Goal: Information Seeking & Learning: Learn about a topic

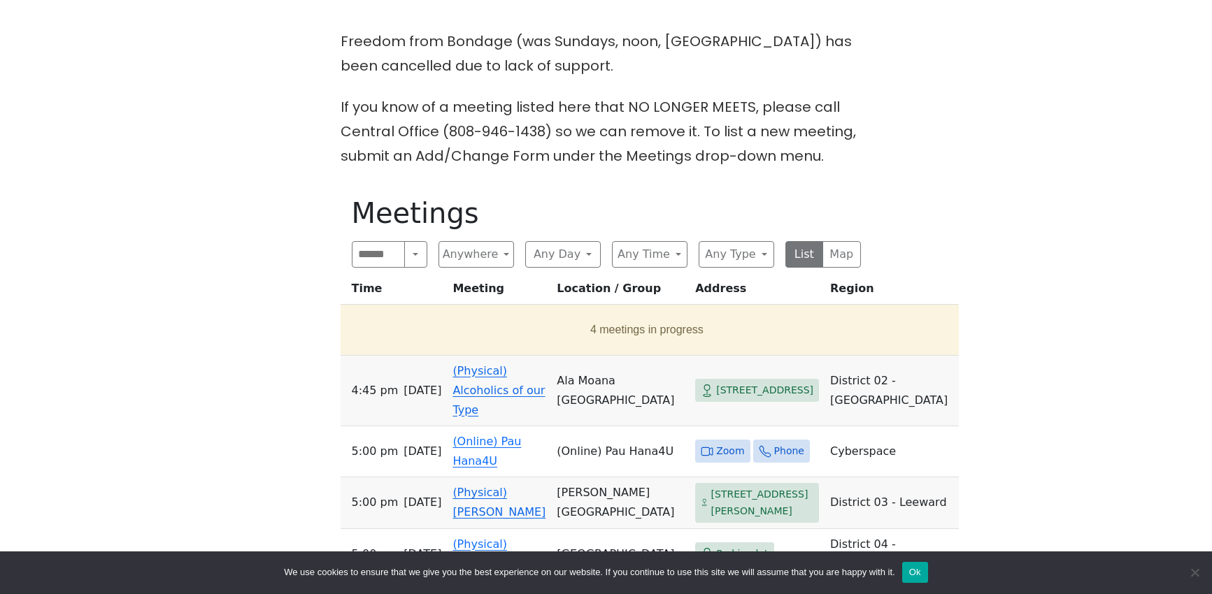
scroll to position [559, 0]
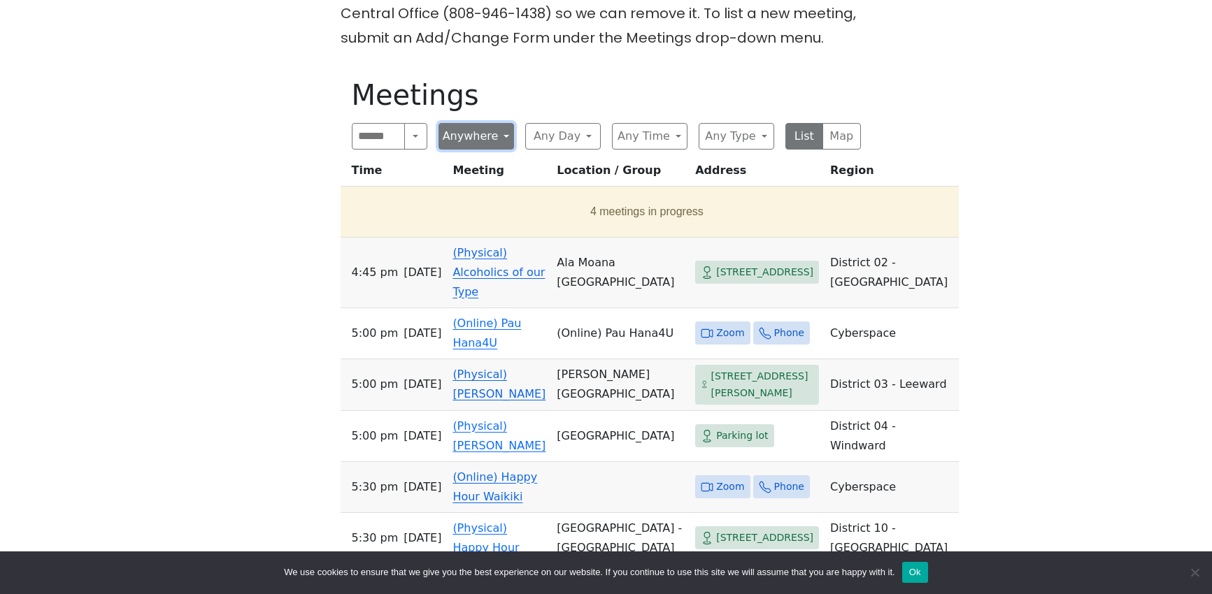
click at [494, 141] on button "Anywhere" at bounding box center [476, 136] width 76 height 27
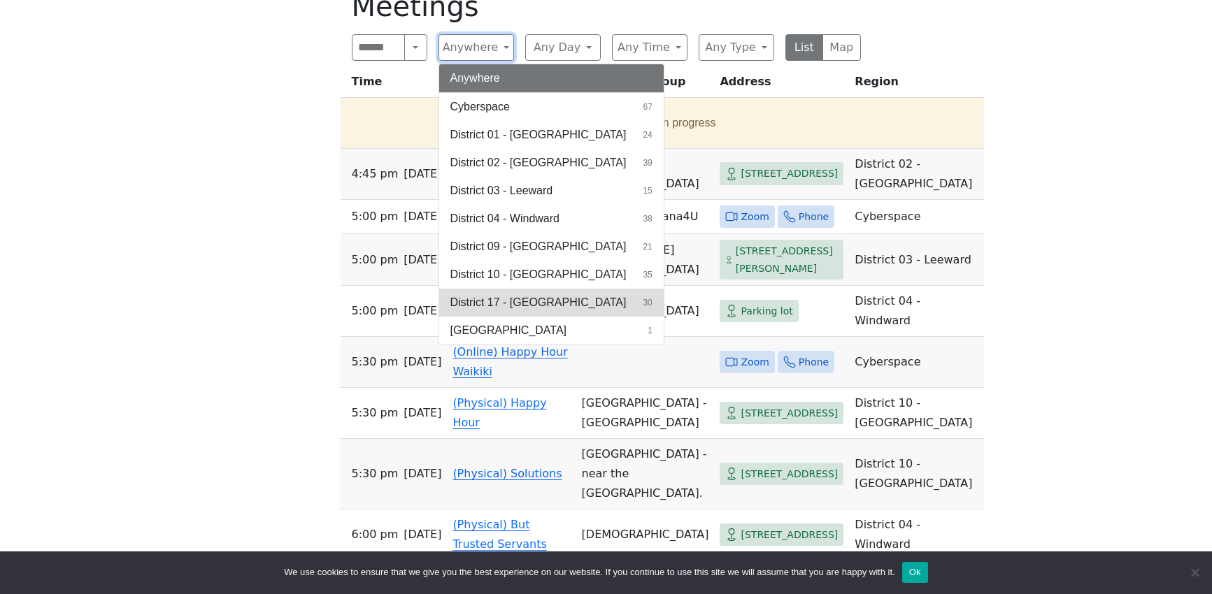
scroll to position [699, 0]
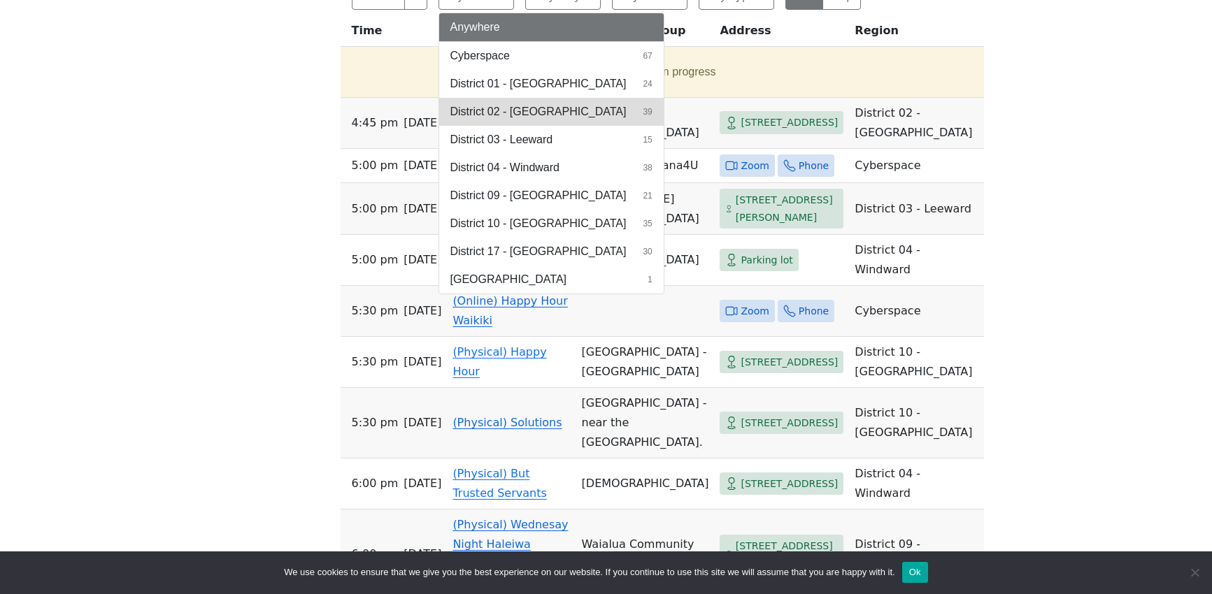
click at [527, 111] on span "District 02 - [GEOGRAPHIC_DATA]" at bounding box center [538, 111] width 176 height 17
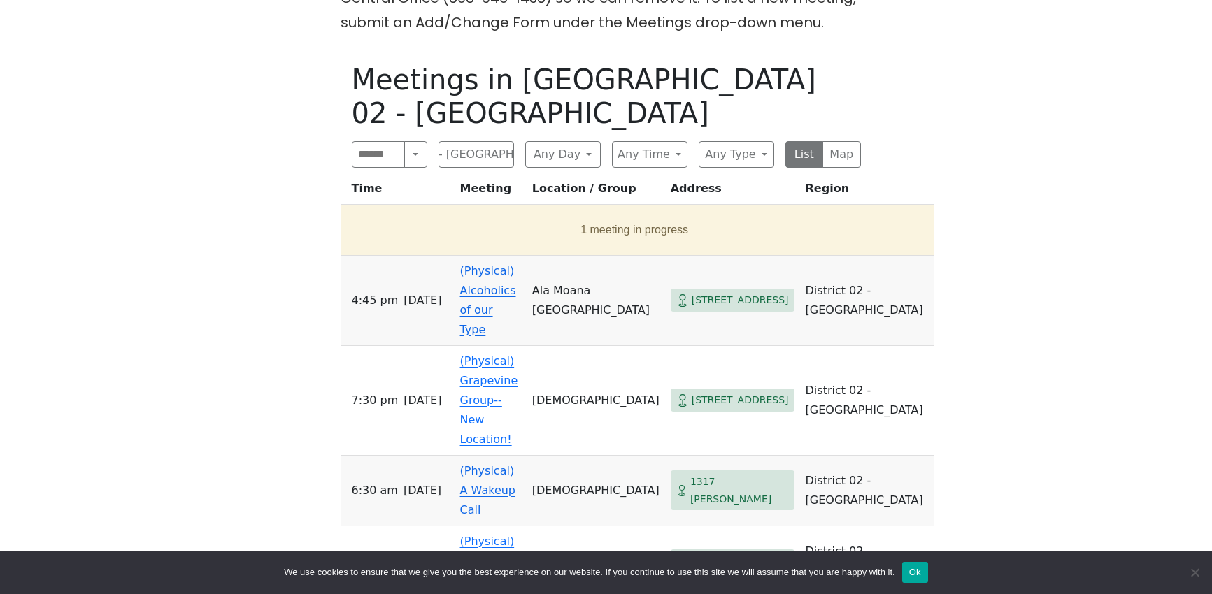
scroll to position [559, 0]
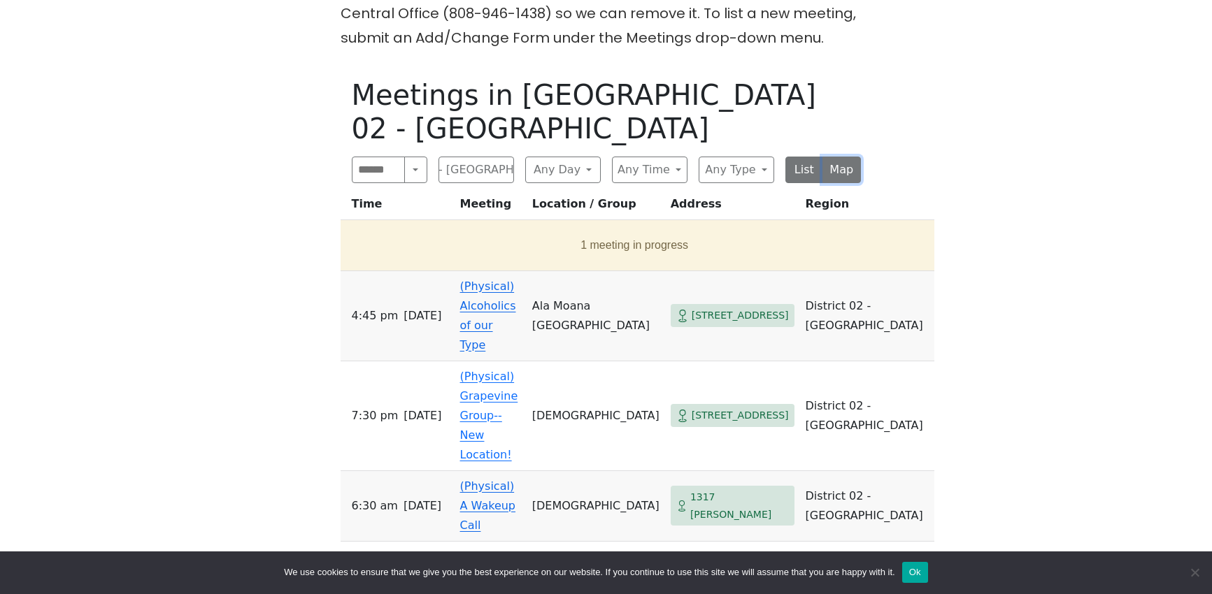
click at [824, 157] on button "Map" at bounding box center [841, 170] width 38 height 27
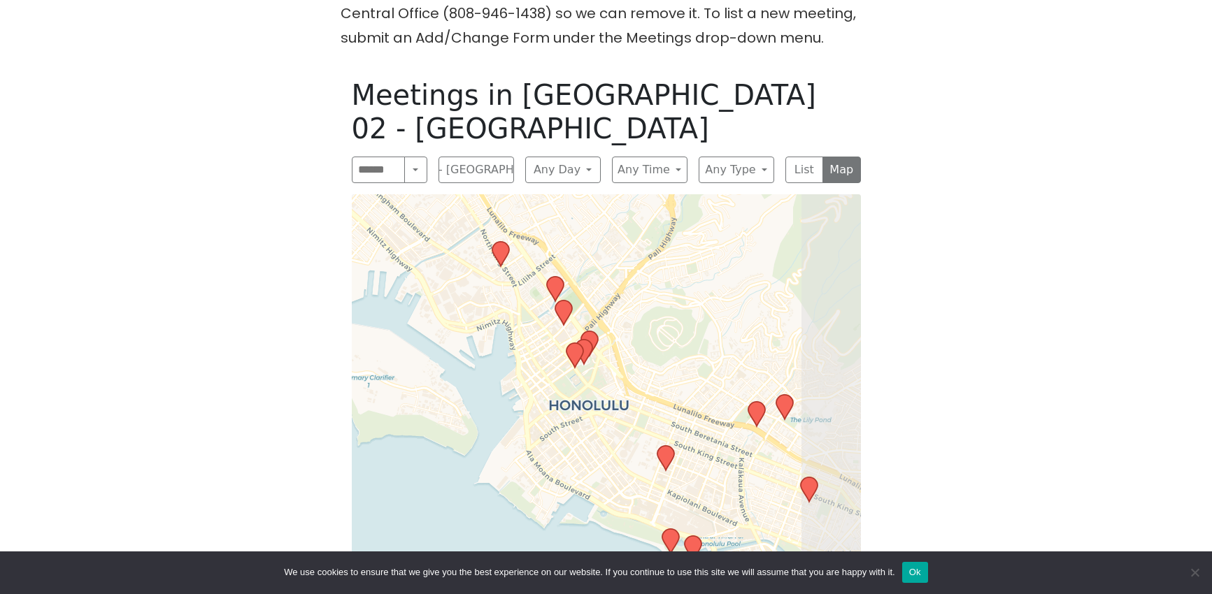
drag, startPoint x: 667, startPoint y: 436, endPoint x: 565, endPoint y: 378, distance: 117.4
click at [565, 378] on div "Leaflet | © OpenStreetMap contributors © CARTO" at bounding box center [606, 422] width 509 height 456
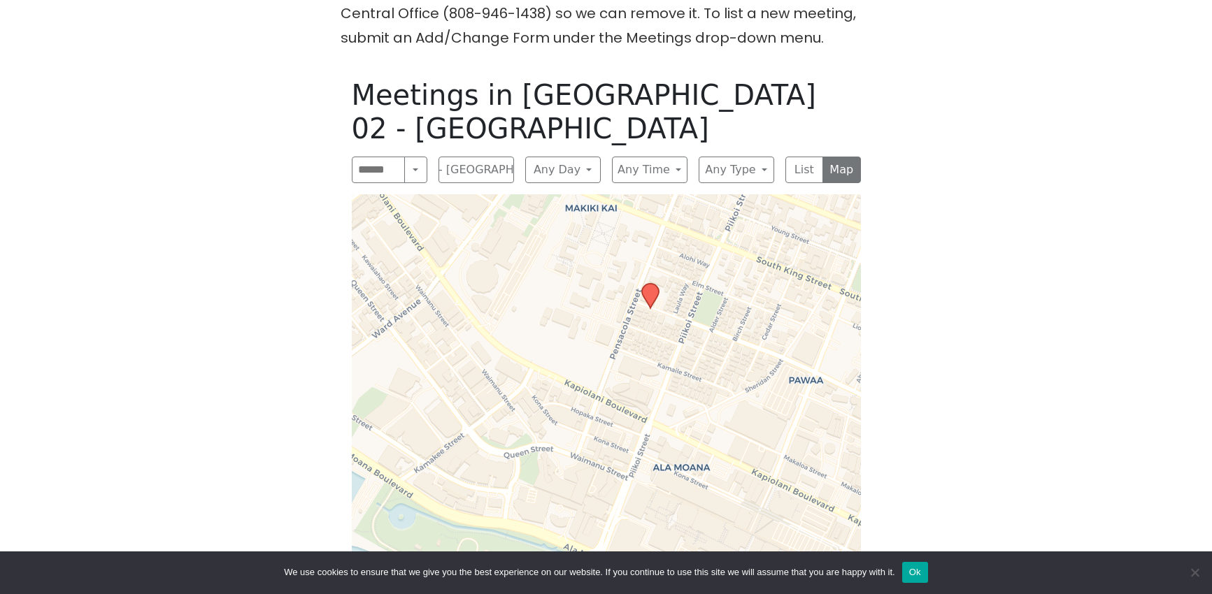
drag, startPoint x: 759, startPoint y: 329, endPoint x: 773, endPoint y: 241, distance: 88.5
click at [773, 241] on div "Leaflet | © OpenStreetMap contributors © CARTO" at bounding box center [606, 422] width 509 height 456
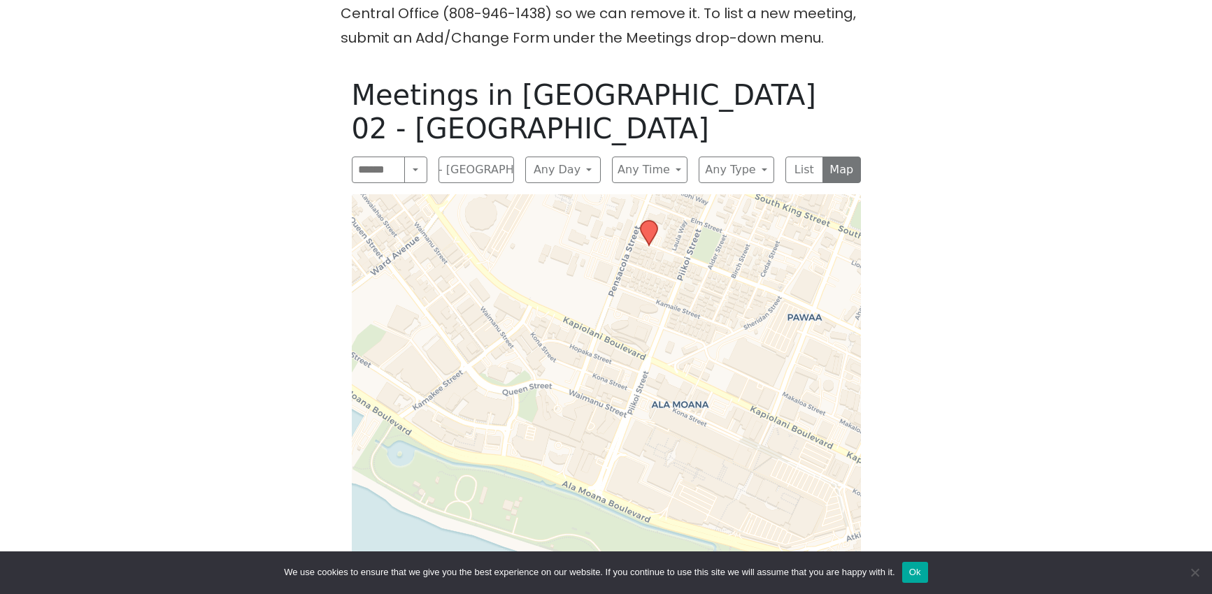
drag, startPoint x: 761, startPoint y: 380, endPoint x: 759, endPoint y: 315, distance: 64.4
click at [759, 315] on div "Leaflet | © OpenStreetMap contributors © CARTO" at bounding box center [606, 422] width 509 height 456
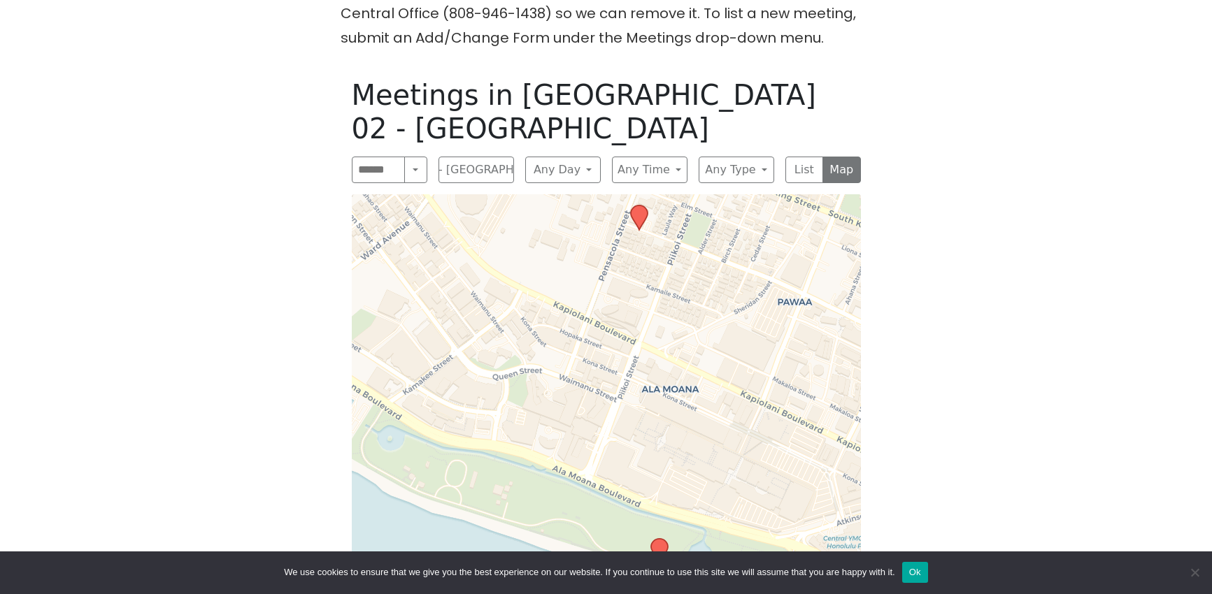
drag, startPoint x: 756, startPoint y: 333, endPoint x: 750, endPoint y: 326, distance: 9.0
click at [750, 326] on div "Leaflet | © OpenStreetMap contributors © CARTO" at bounding box center [606, 422] width 509 height 456
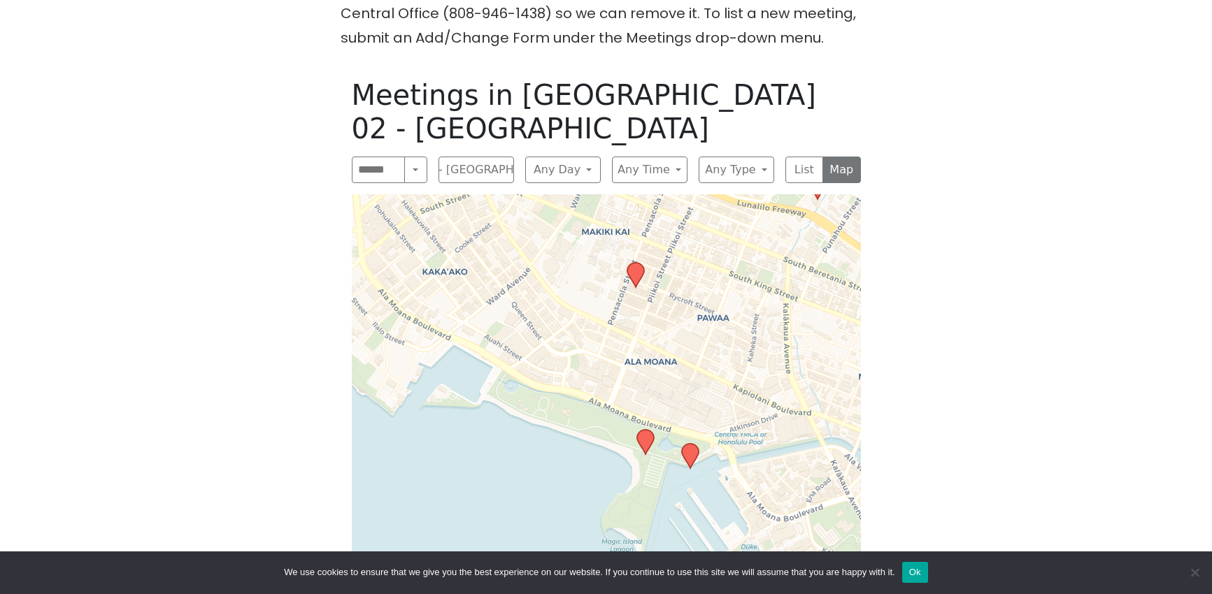
drag, startPoint x: 758, startPoint y: 352, endPoint x: 699, endPoint y: 332, distance: 61.9
click at [699, 332] on div "Leaflet | © OpenStreetMap contributors © CARTO" at bounding box center [606, 422] width 509 height 456
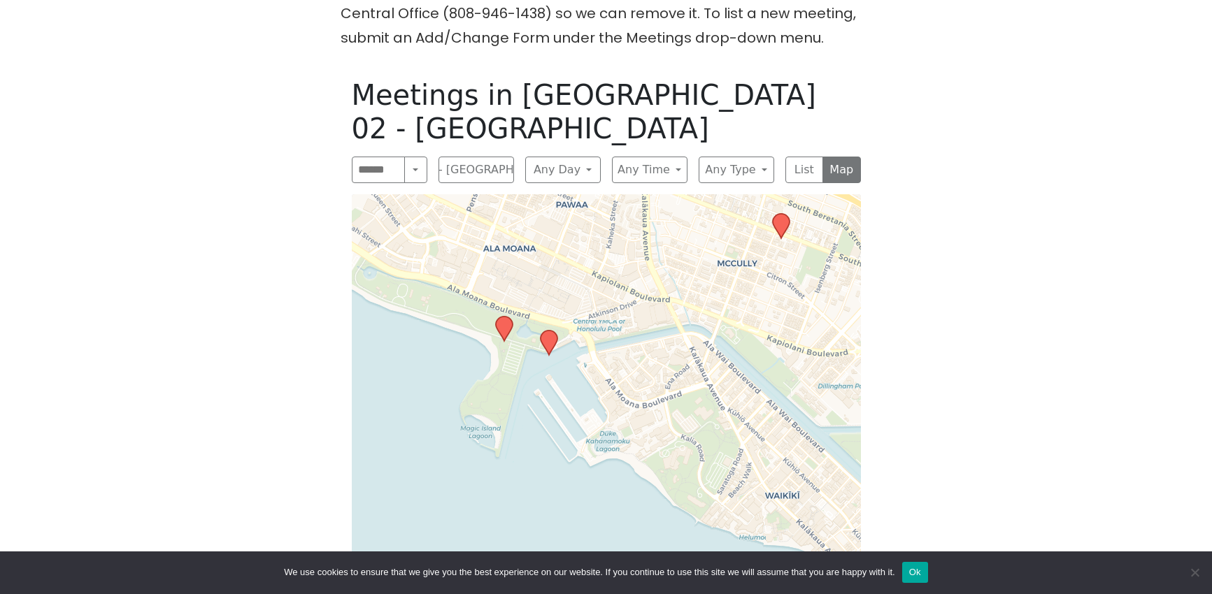
drag, startPoint x: 763, startPoint y: 338, endPoint x: 621, endPoint y: 224, distance: 182.0
click at [621, 224] on div "Leaflet | © OpenStreetMap contributors © CARTO" at bounding box center [606, 422] width 509 height 456
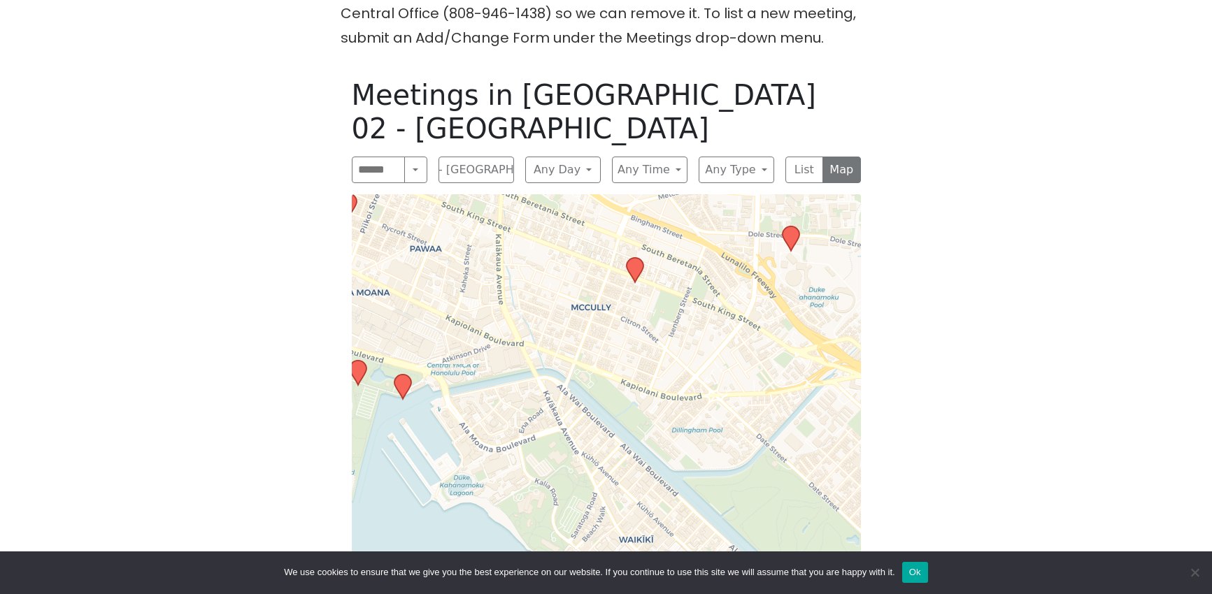
drag, startPoint x: 737, startPoint y: 362, endPoint x: 596, endPoint y: 406, distance: 148.2
click at [596, 407] on div "Leaflet | © OpenStreetMap contributors © CARTO" at bounding box center [606, 422] width 509 height 456
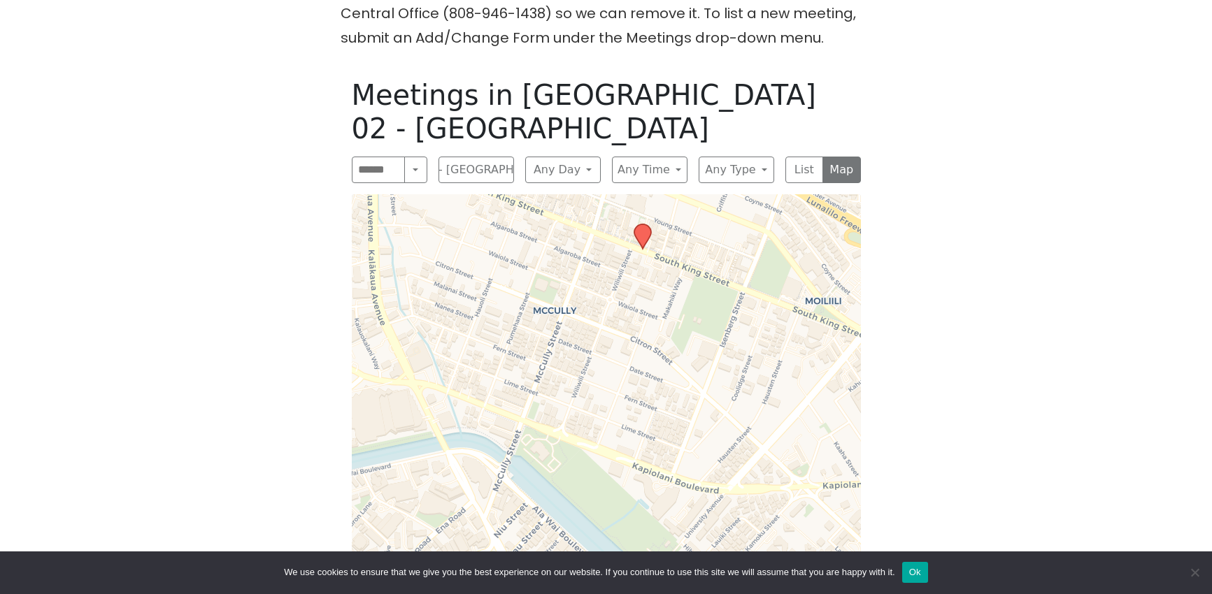
drag, startPoint x: 656, startPoint y: 313, endPoint x: 661, endPoint y: 399, distance: 85.5
click at [661, 399] on div "Leaflet | © OpenStreetMap contributors © CARTO" at bounding box center [606, 422] width 509 height 456
click at [648, 224] on icon at bounding box center [642, 236] width 17 height 24
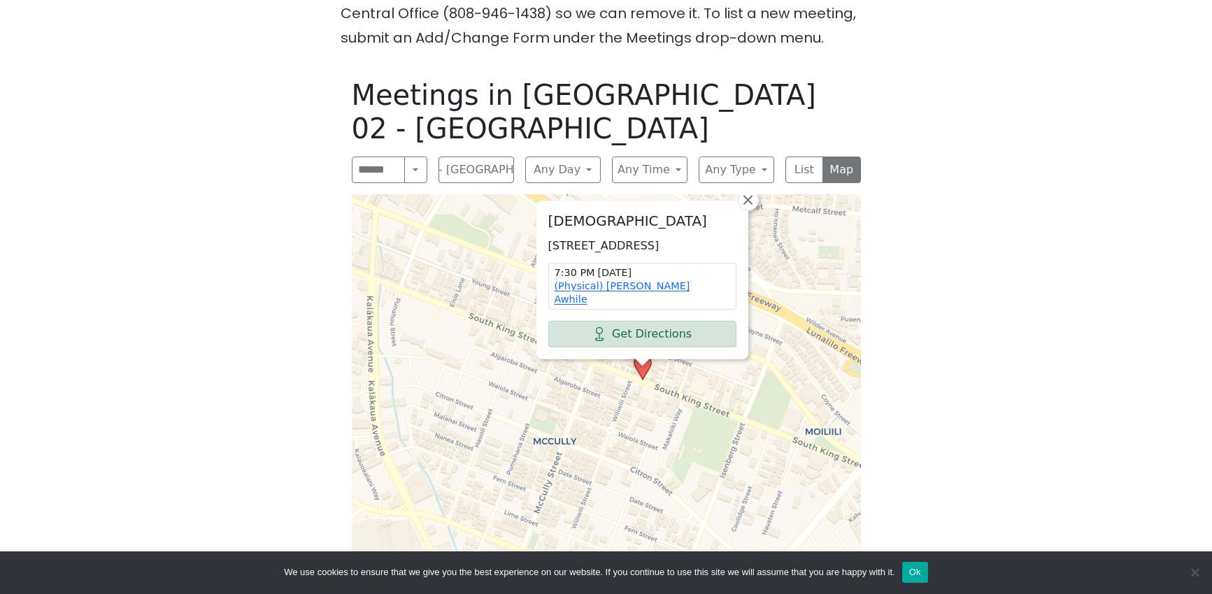
click at [762, 242] on div "[DEMOGRAPHIC_DATA] [STREET_ADDRESS] 7:30 PM [DATE] (Physical) [PERSON_NAME] Awh…" at bounding box center [606, 422] width 509 height 456
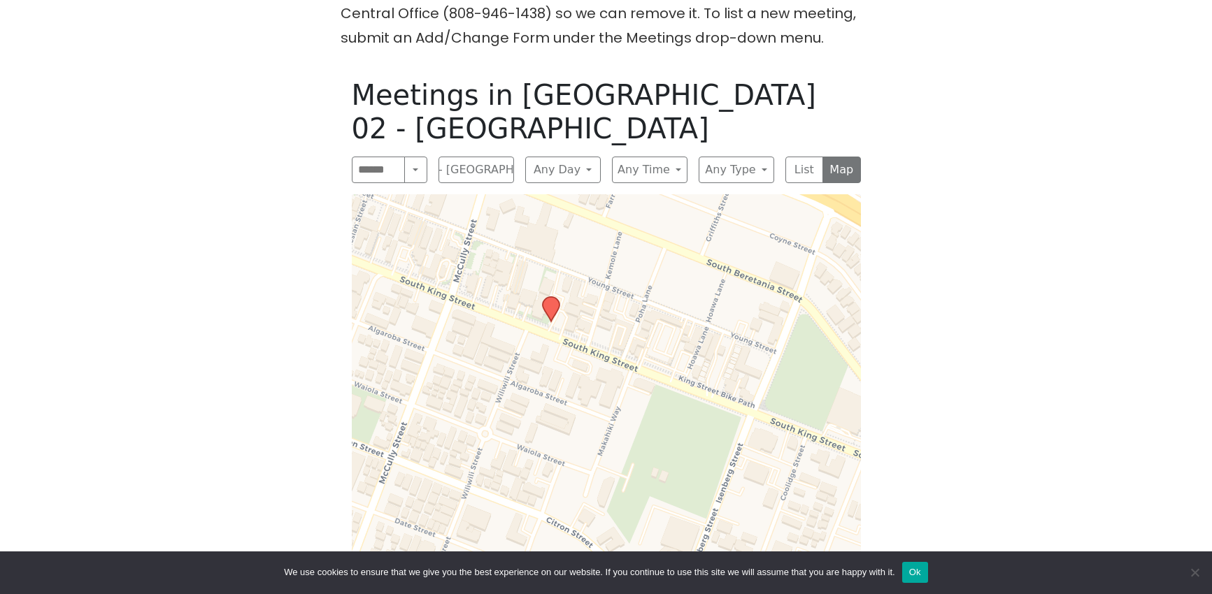
drag, startPoint x: 636, startPoint y: 322, endPoint x: 611, endPoint y: 219, distance: 105.8
click at [611, 219] on div "Leaflet | © OpenStreetMap contributors © CARTO" at bounding box center [606, 422] width 509 height 456
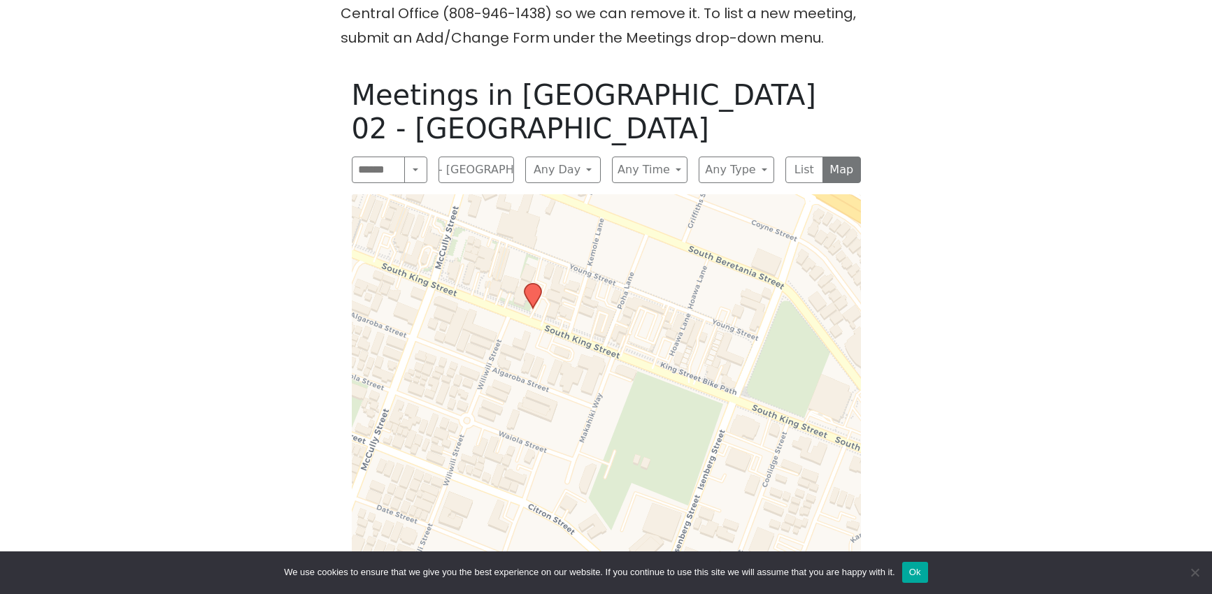
drag, startPoint x: 785, startPoint y: 324, endPoint x: 767, endPoint y: 311, distance: 22.5
click at [767, 311] on div "Leaflet | © OpenStreetMap contributors © CARTO" at bounding box center [606, 422] width 509 height 456
click at [536, 284] on icon at bounding box center [532, 296] width 17 height 24
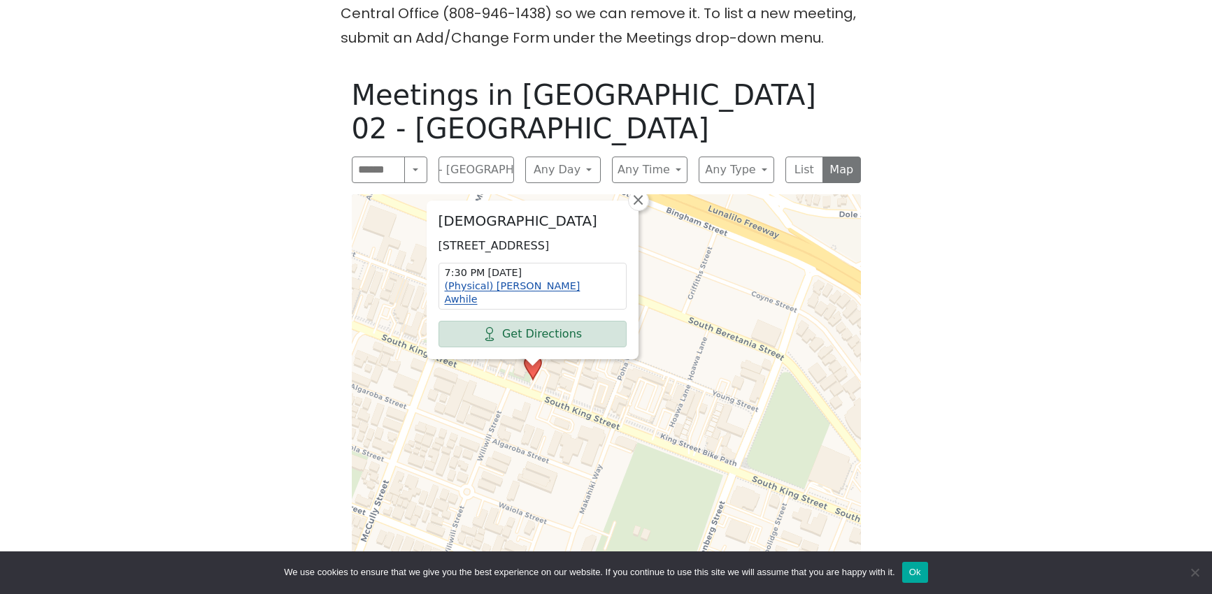
click at [508, 280] on link "(Physical) [PERSON_NAME] Awhile" at bounding box center [513, 292] width 136 height 24
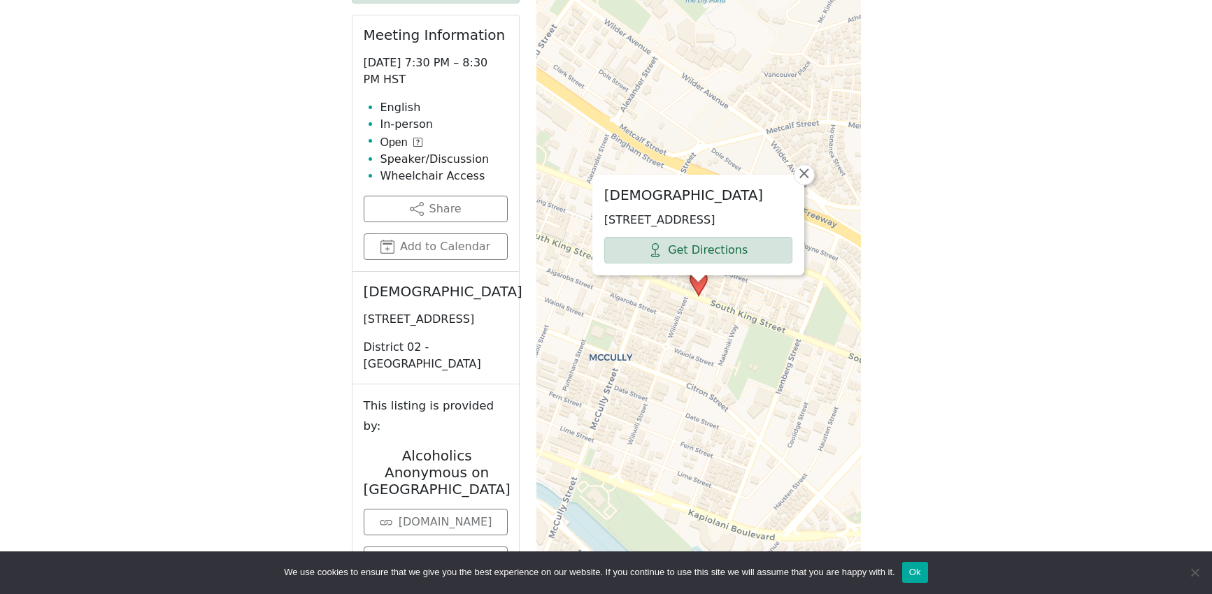
scroll to position [697, 0]
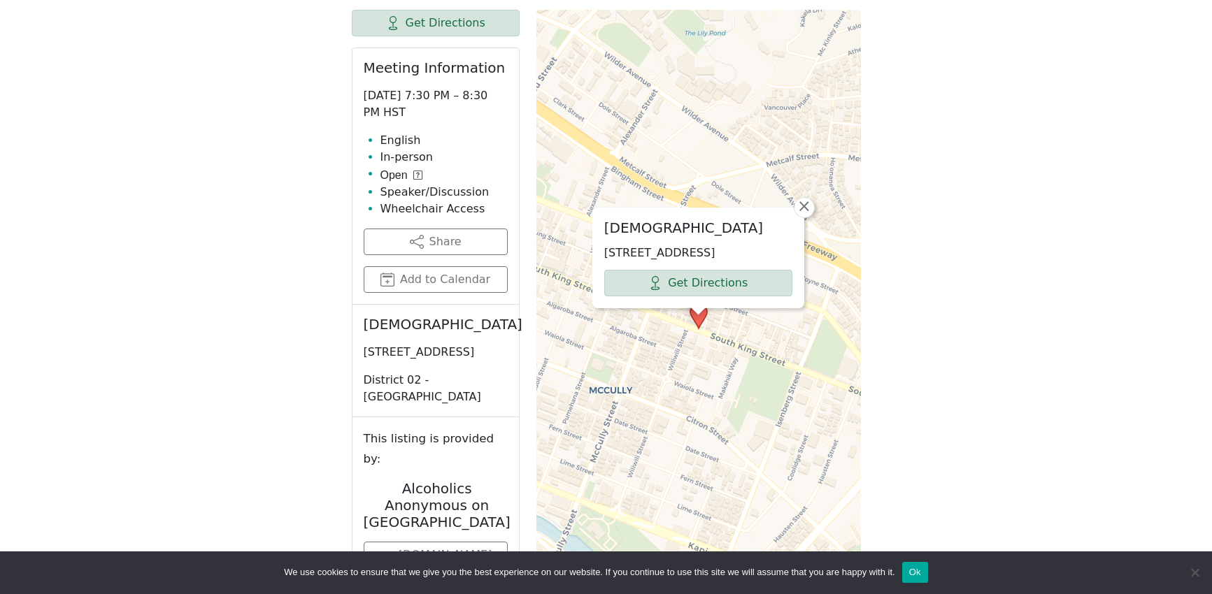
scroll to position [559, 0]
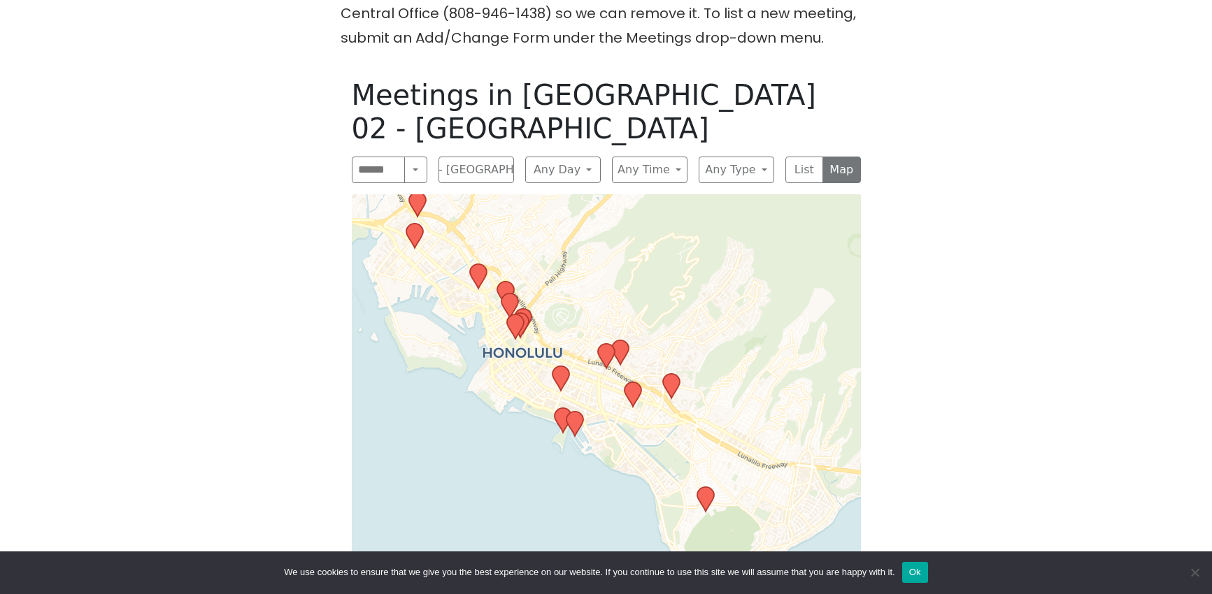
drag, startPoint x: 703, startPoint y: 450, endPoint x: 710, endPoint y: 417, distance: 34.4
click at [710, 417] on div "Leaflet | © OpenStreetMap contributors © CARTO" at bounding box center [606, 422] width 509 height 456
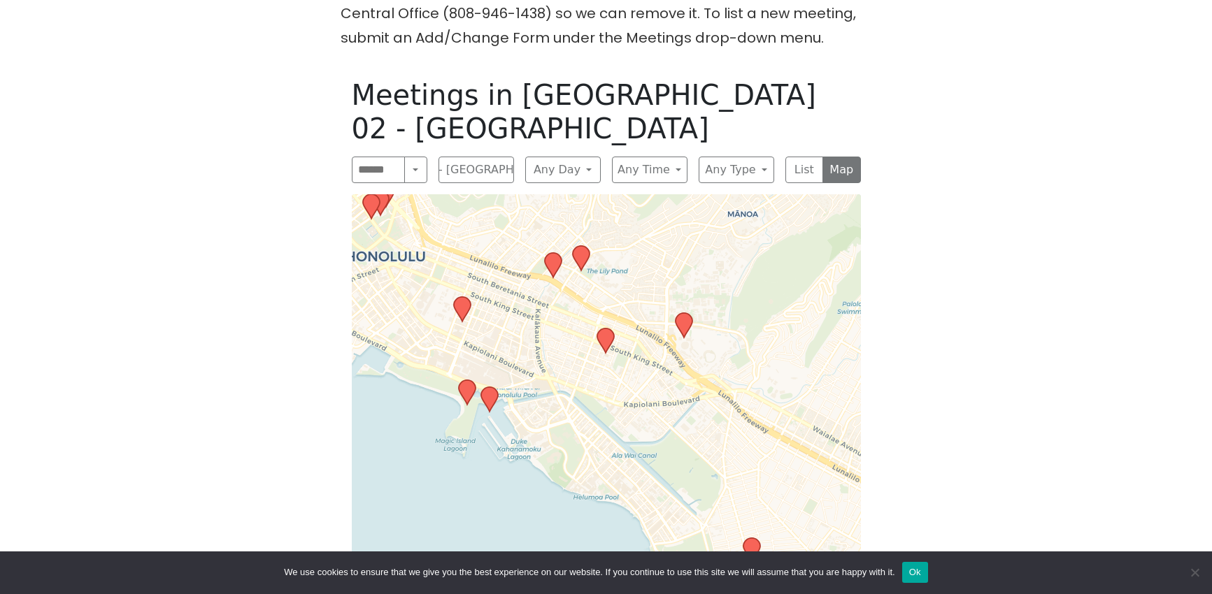
drag, startPoint x: 627, startPoint y: 381, endPoint x: 631, endPoint y: 396, distance: 16.1
click at [631, 396] on div "Leaflet | © OpenStreetMap contributors © CARTO" at bounding box center [606, 422] width 509 height 456
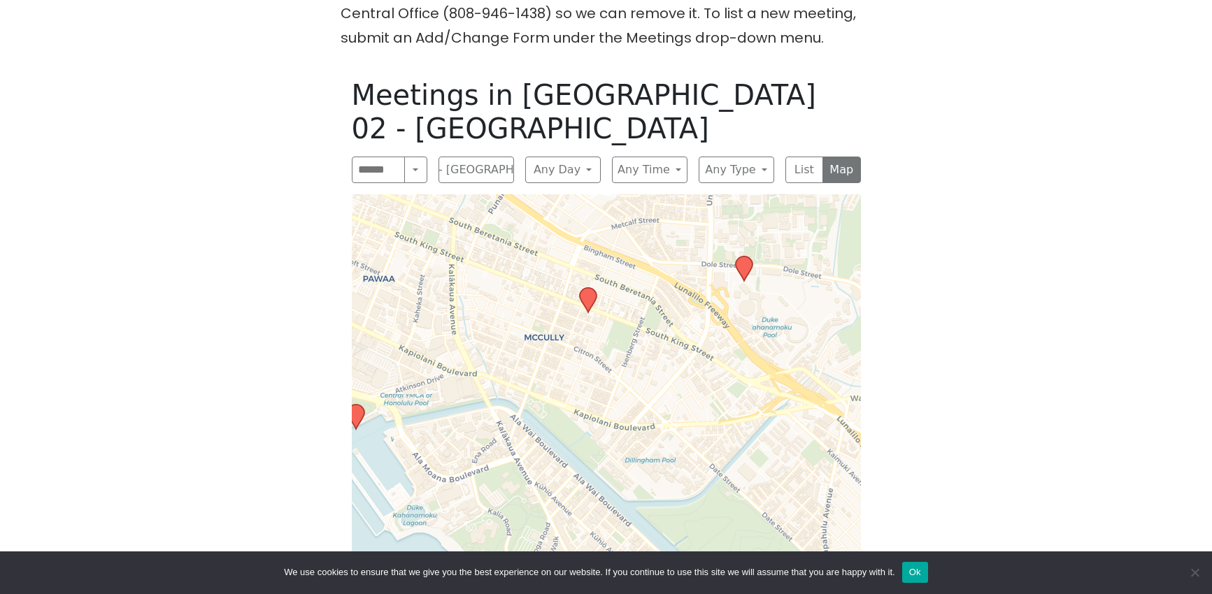
drag, startPoint x: 618, startPoint y: 369, endPoint x: 624, endPoint y: 389, distance: 21.0
click at [624, 389] on div "Leaflet | © OpenStreetMap contributors © CARTO" at bounding box center [606, 422] width 509 height 456
click at [747, 257] on icon at bounding box center [743, 269] width 17 height 24
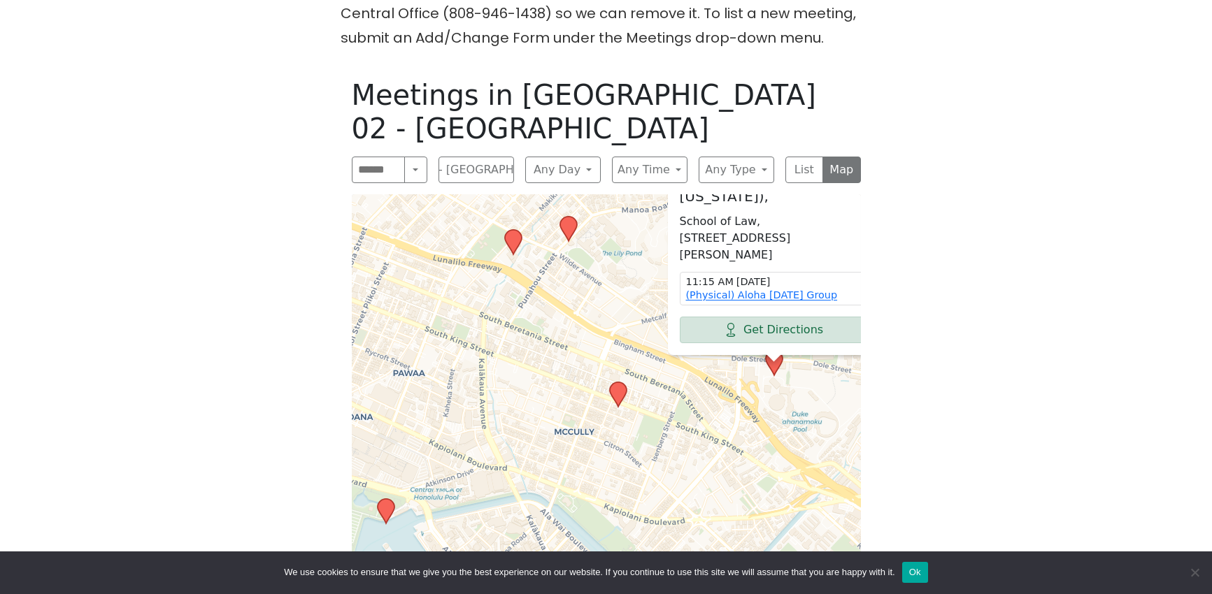
drag, startPoint x: 685, startPoint y: 397, endPoint x: 730, endPoint y: 371, distance: 52.6
click at [730, 371] on div "[PERSON_NAME] School of Law ([GEOGRAPHIC_DATA][US_STATE]), [GEOGRAPHIC_DATA], […" at bounding box center [606, 422] width 509 height 456
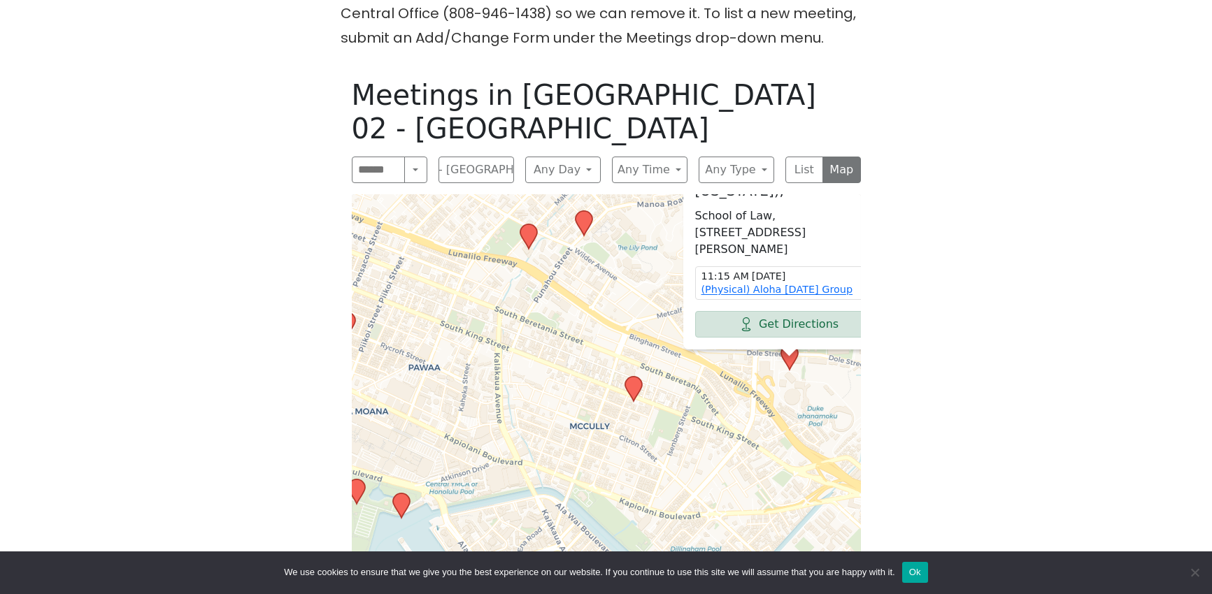
click at [408, 494] on icon at bounding box center [400, 506] width 17 height 24
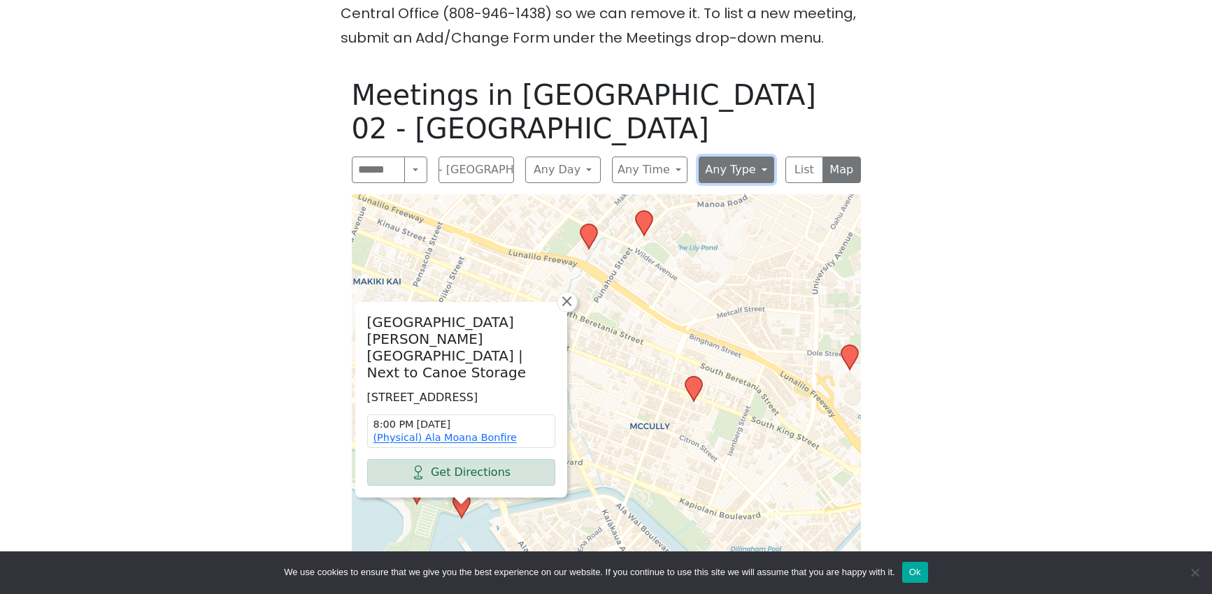
click at [752, 157] on button "Any Type" at bounding box center [737, 170] width 76 height 27
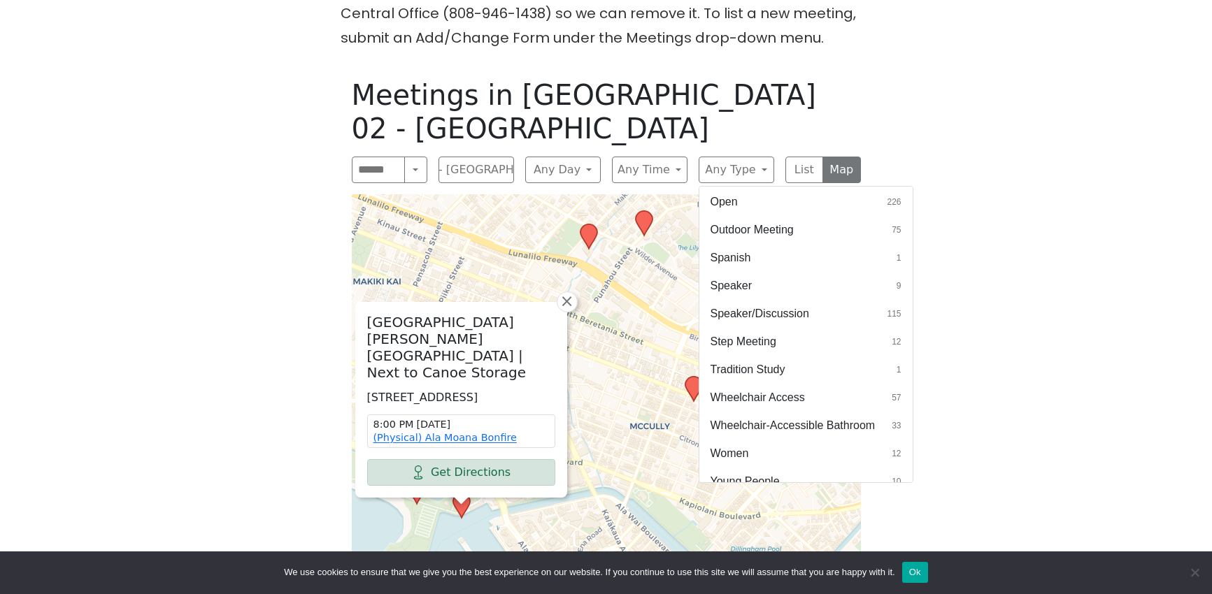
click at [775, 440] on button "Women 12" at bounding box center [805, 454] width 213 height 28
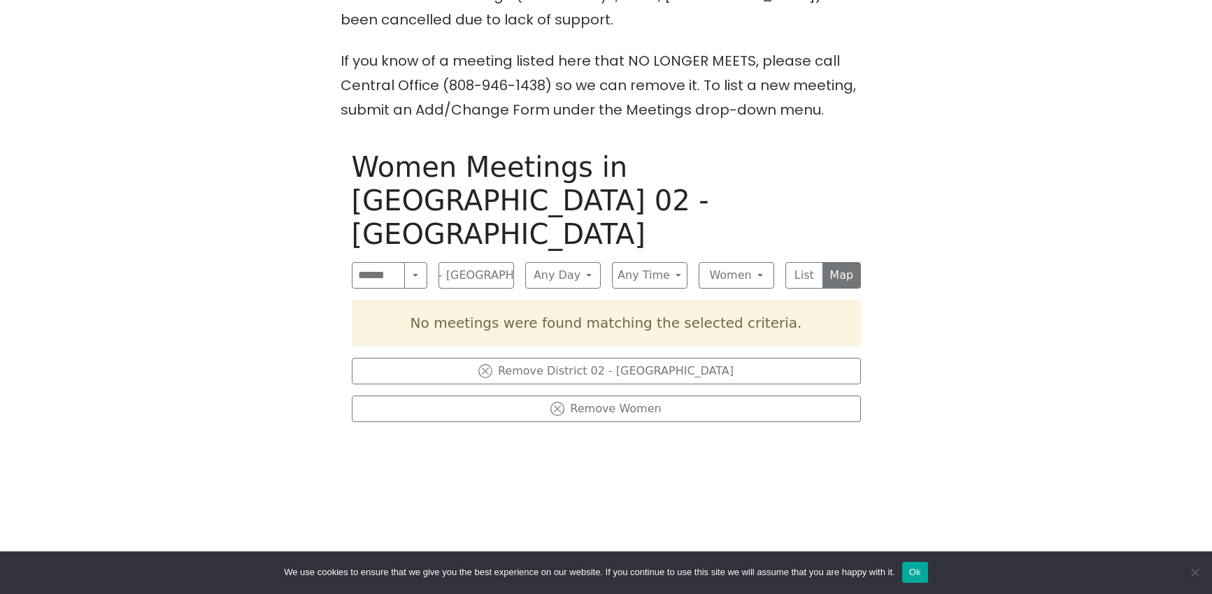
scroll to position [489, 0]
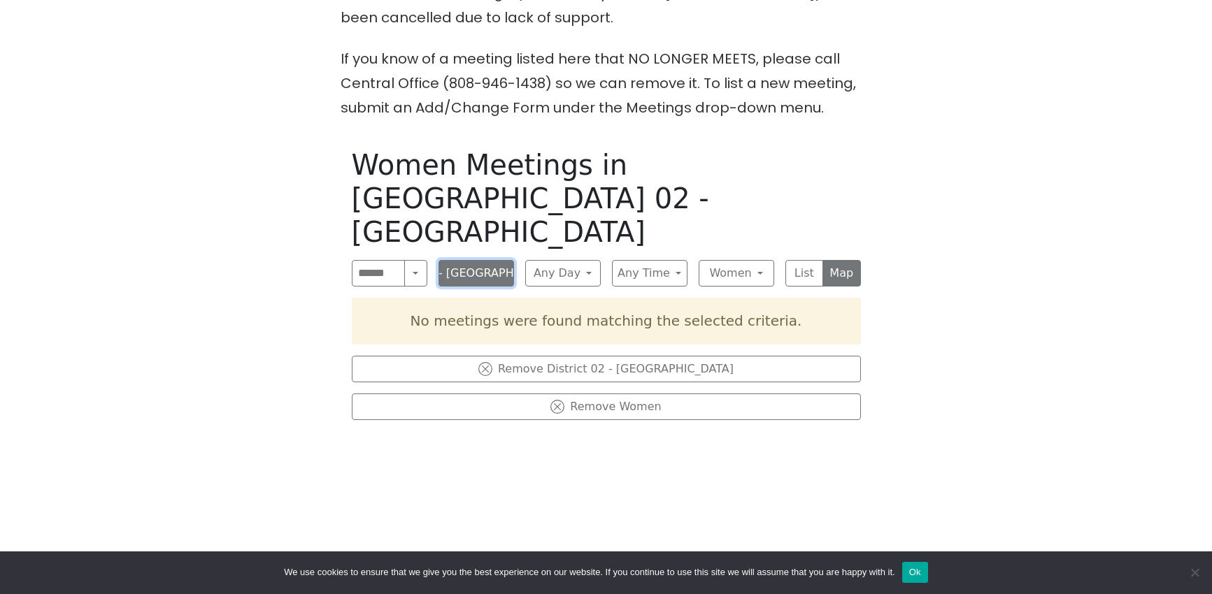
click at [474, 260] on button "District 02 - [GEOGRAPHIC_DATA]" at bounding box center [476, 273] width 76 height 27
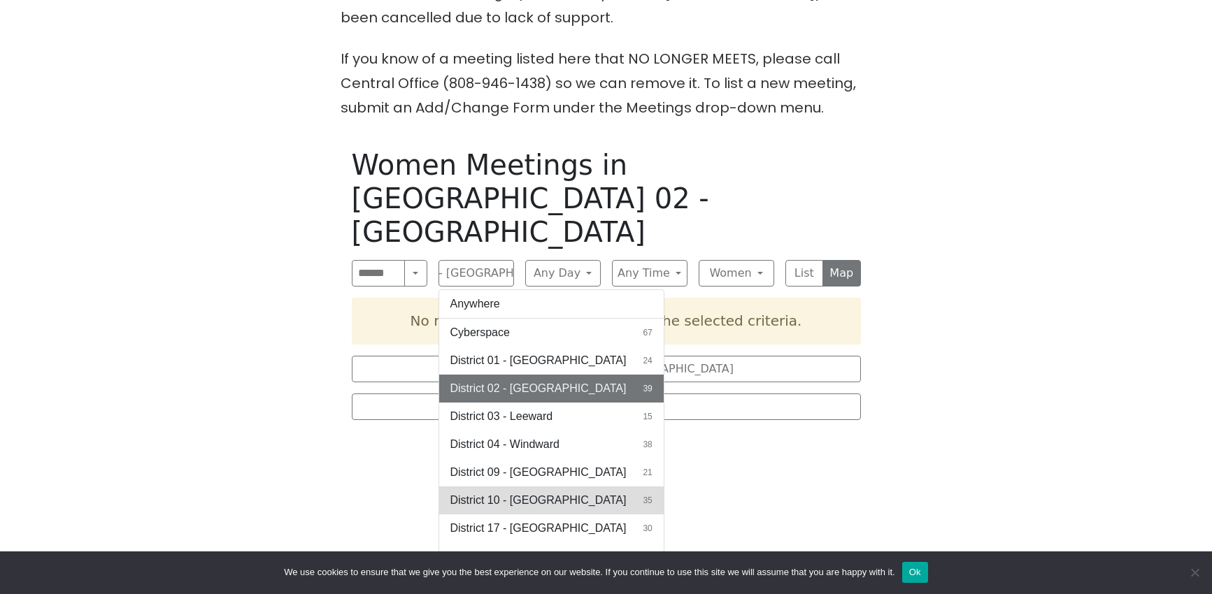
click at [506, 487] on button "District 10 - Waikiki 35" at bounding box center [551, 501] width 224 height 28
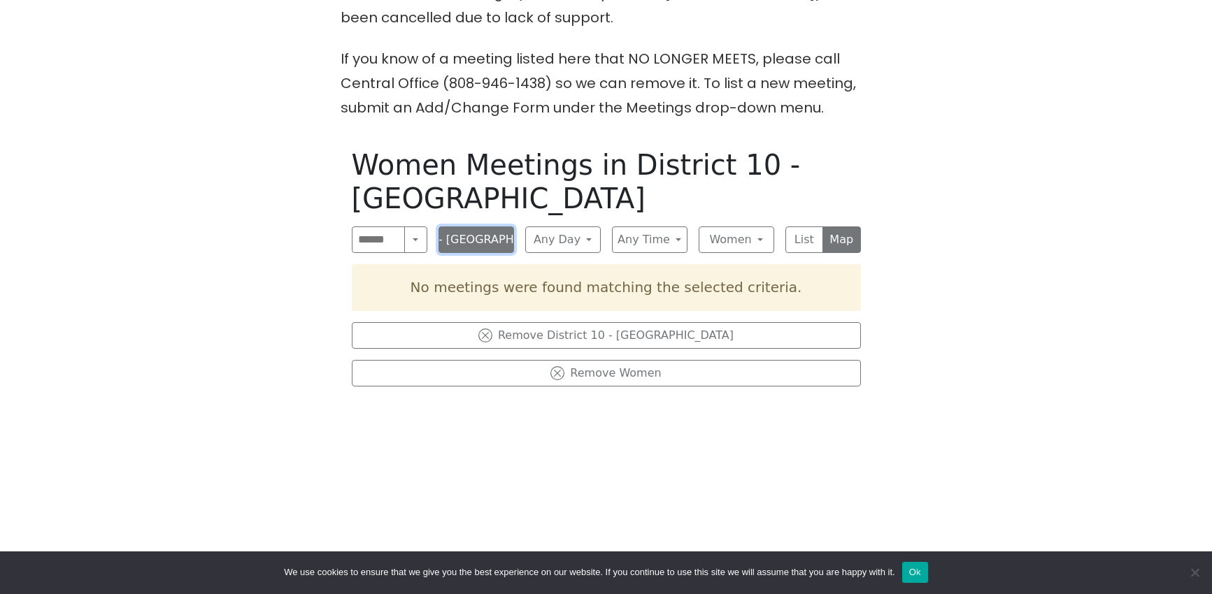
click at [467, 227] on button "District 10 - [GEOGRAPHIC_DATA]" at bounding box center [476, 240] width 76 height 27
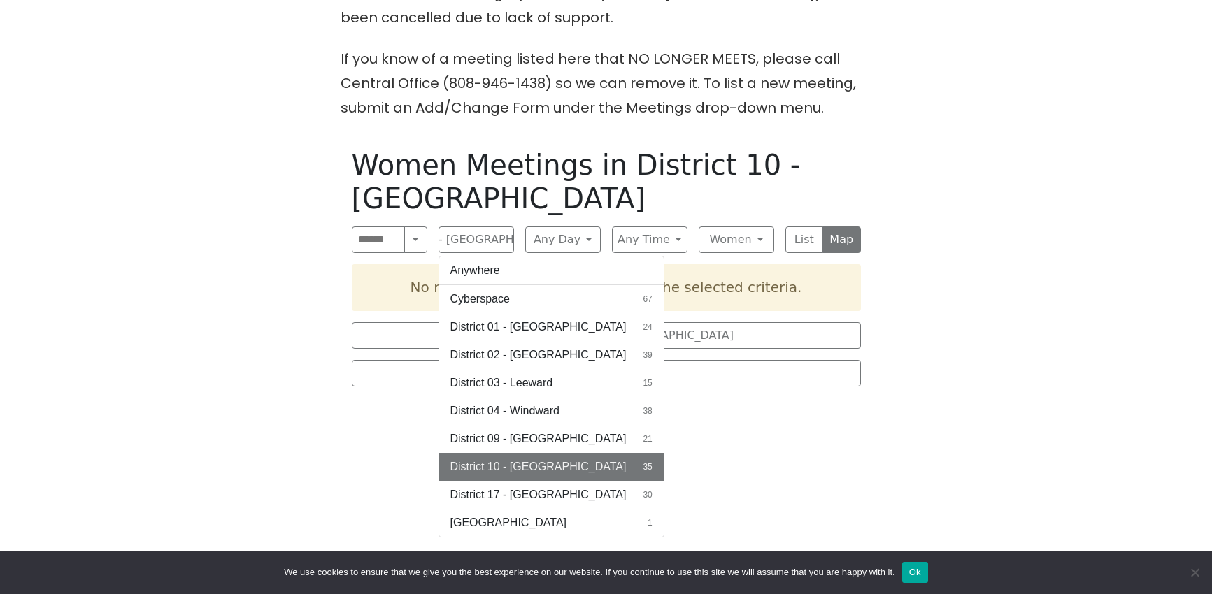
click at [465, 257] on button "Anywhere" at bounding box center [551, 271] width 224 height 28
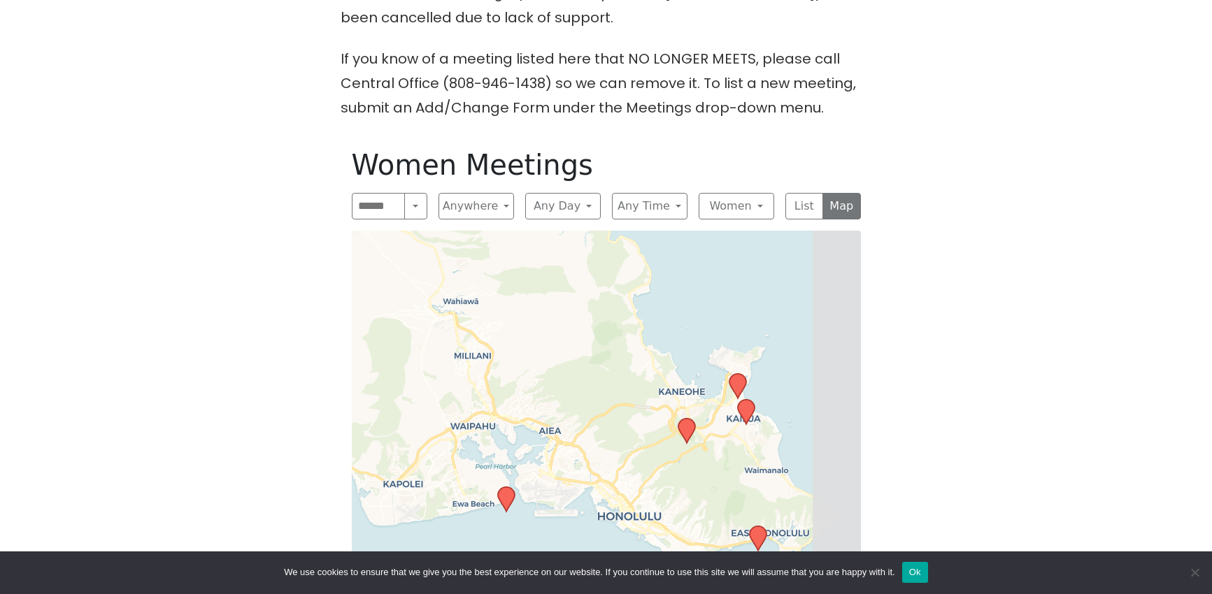
drag, startPoint x: 654, startPoint y: 399, endPoint x: 568, endPoint y: 243, distance: 178.4
click at [568, 243] on div "Leaflet | © OpenStreetMap contributors © CARTO" at bounding box center [606, 475] width 509 height 489
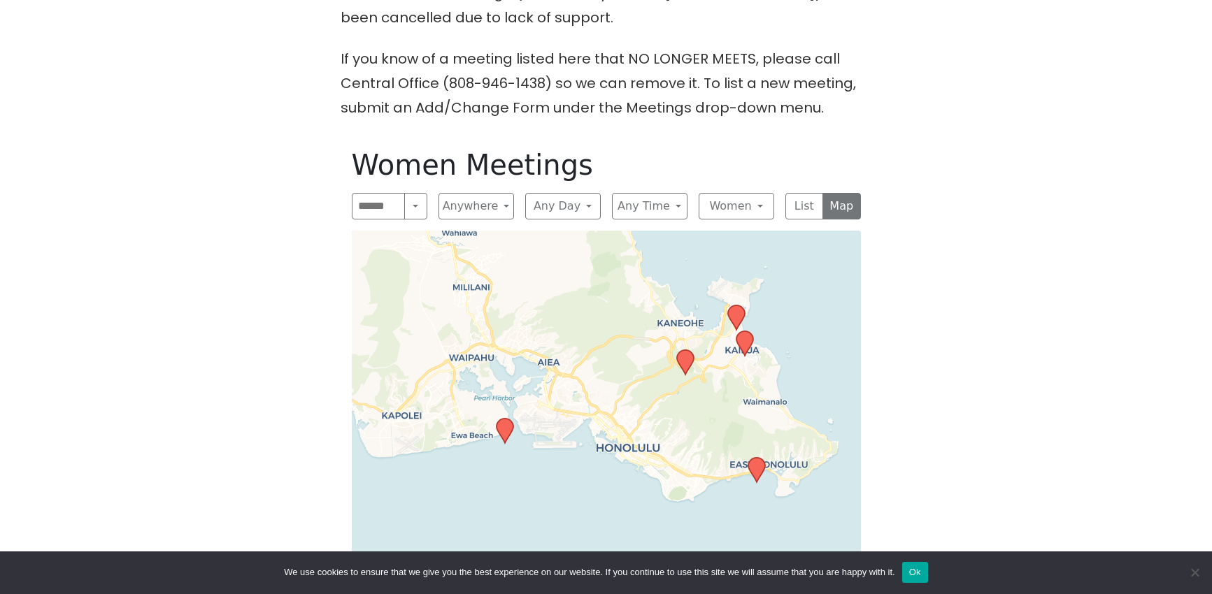
drag, startPoint x: 638, startPoint y: 432, endPoint x: 638, endPoint y: 387, distance: 44.8
click at [638, 387] on div "Leaflet | © OpenStreetMap contributors © CARTO" at bounding box center [606, 475] width 509 height 489
click at [473, 216] on button "Anywhere" at bounding box center [476, 206] width 76 height 27
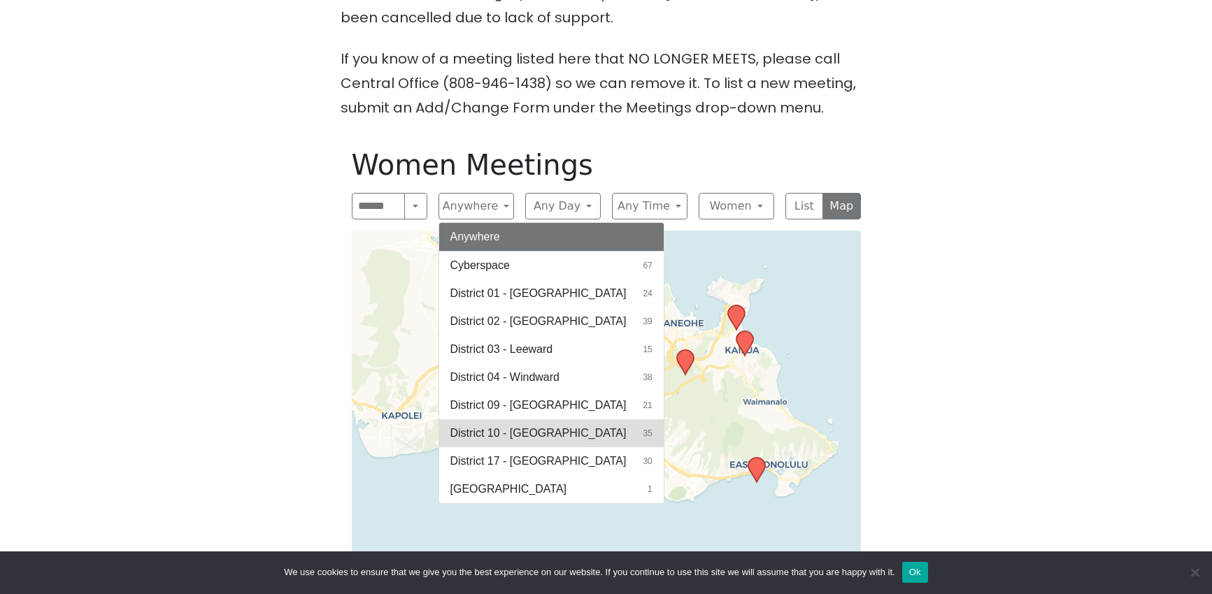
click at [522, 443] on button "District 10 - Waikiki 35" at bounding box center [551, 434] width 224 height 28
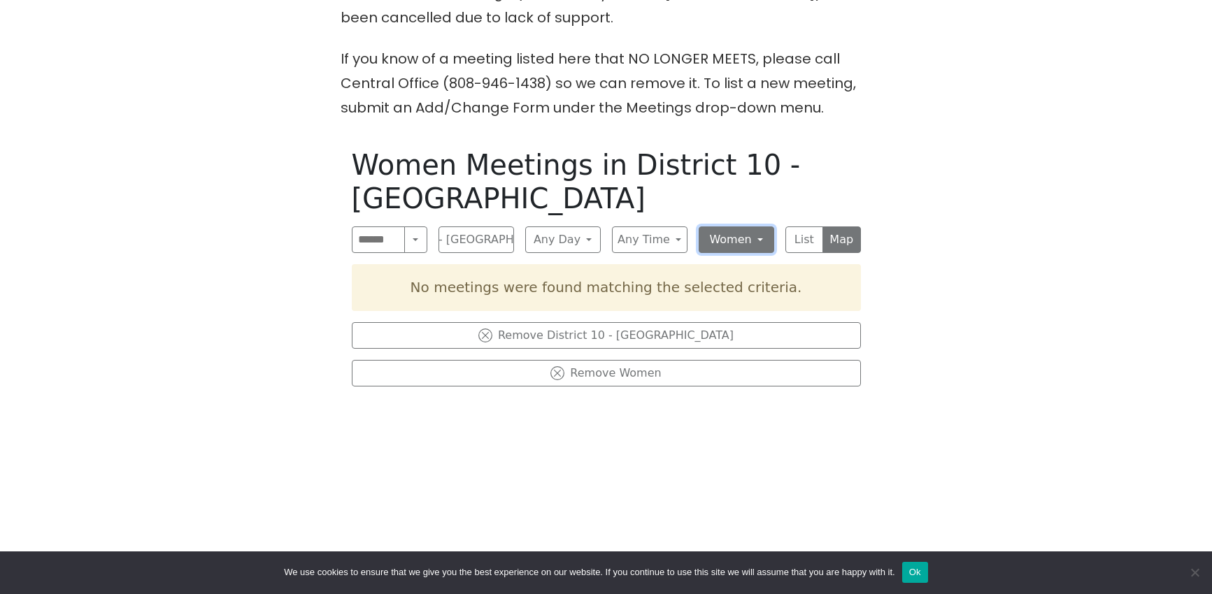
click at [745, 227] on button "Women" at bounding box center [737, 240] width 76 height 27
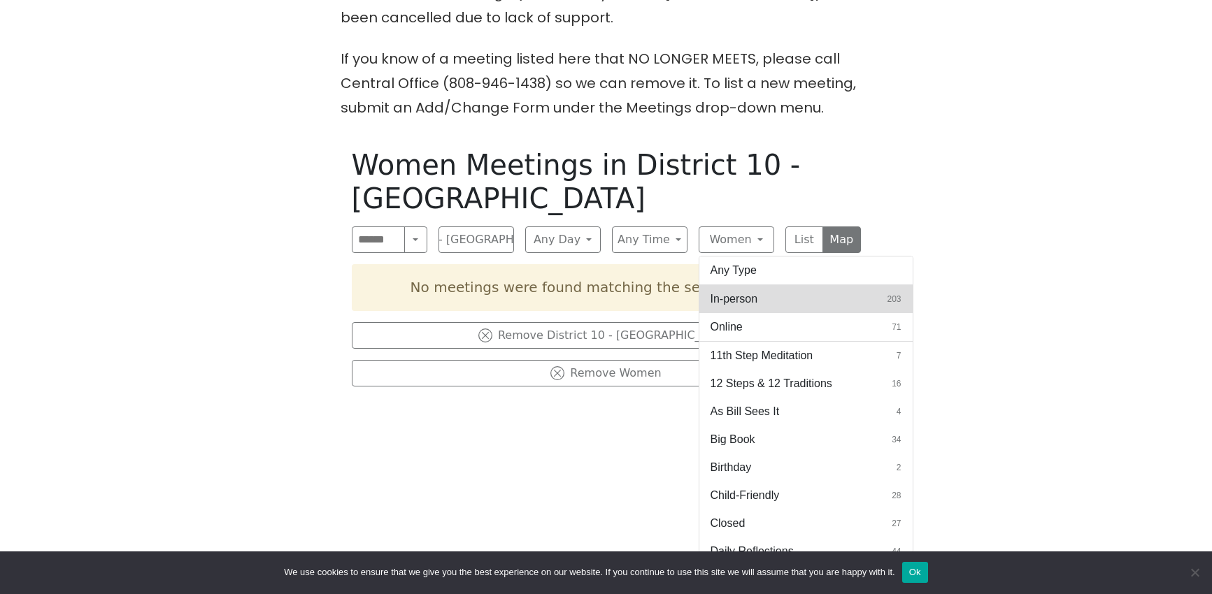
click at [752, 291] on span "In-person" at bounding box center [734, 299] width 48 height 17
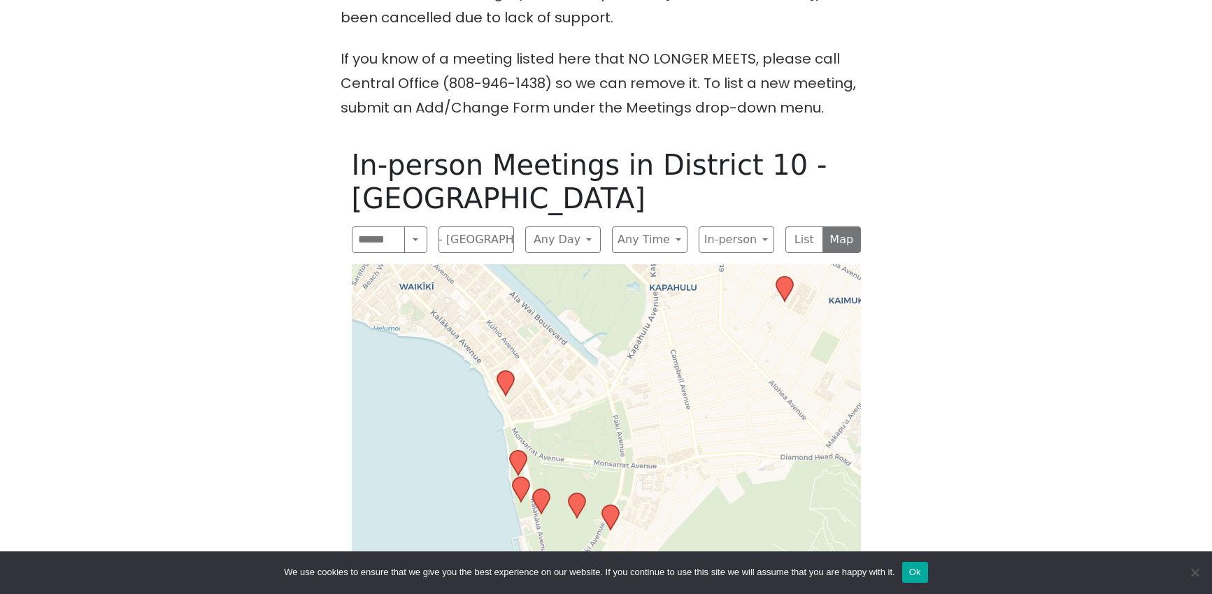
drag, startPoint x: 659, startPoint y: 489, endPoint x: 698, endPoint y: 410, distance: 88.5
click at [698, 410] on div "Leaflet | © OpenStreetMap contributors © CARTO" at bounding box center [606, 492] width 509 height 456
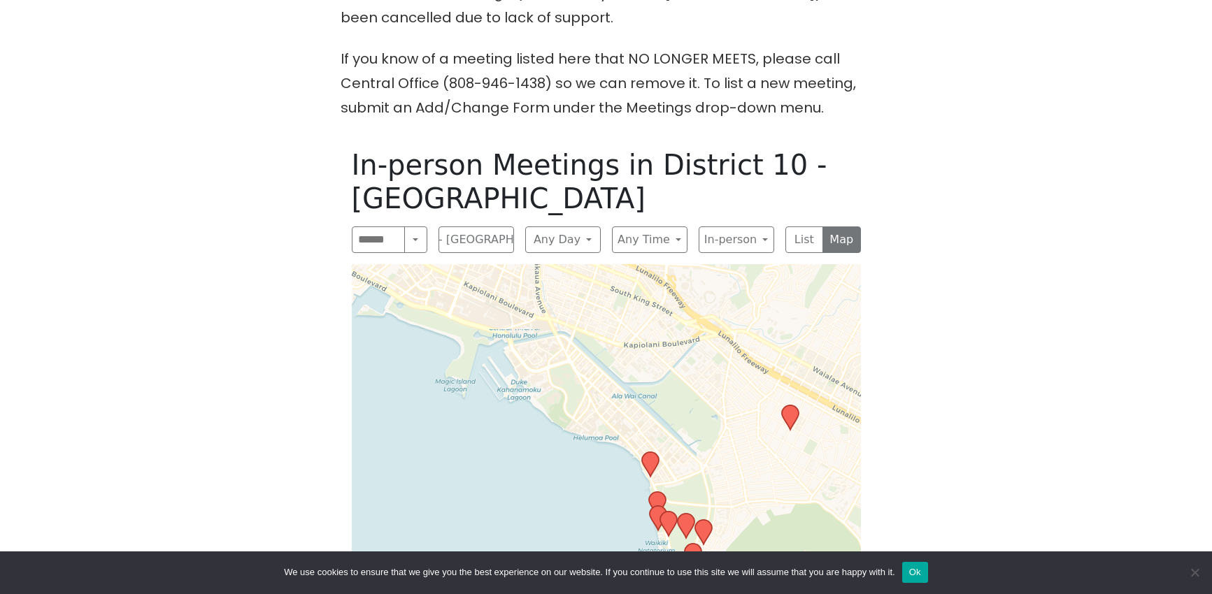
drag, startPoint x: 678, startPoint y: 402, endPoint x: 727, endPoint y: 455, distance: 71.7
click at [727, 455] on div "Leaflet | © OpenStreetMap contributors © CARTO" at bounding box center [606, 492] width 509 height 456
click at [786, 406] on icon at bounding box center [789, 418] width 17 height 24
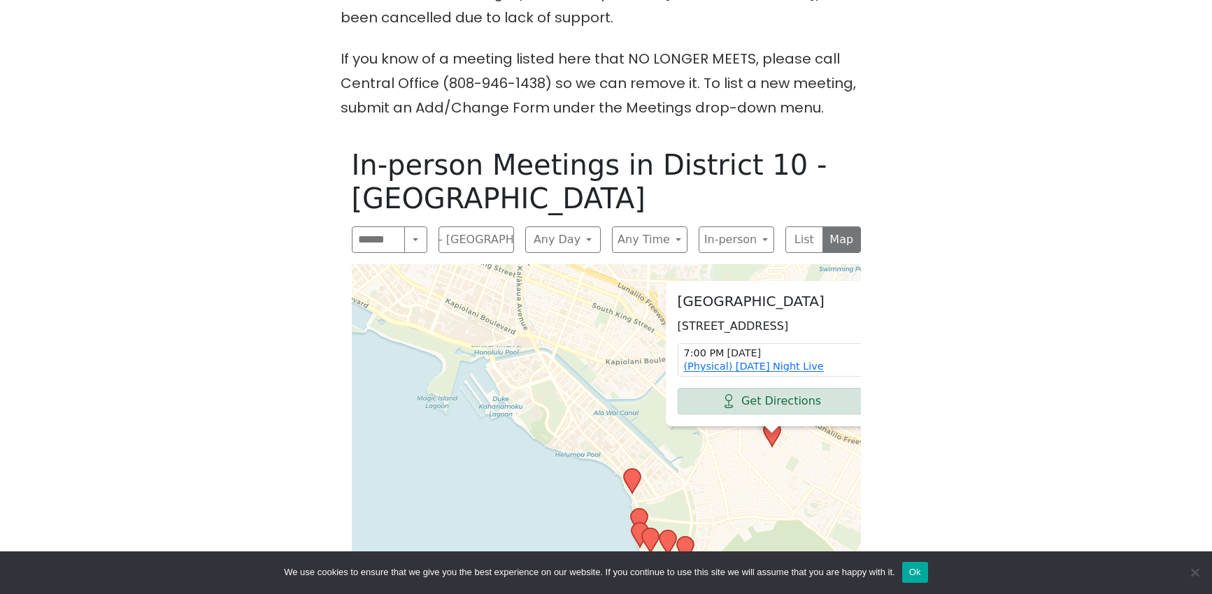
drag, startPoint x: 724, startPoint y: 443, endPoint x: 745, endPoint y: 441, distance: 20.5
click at [745, 441] on div "[GEOGRAPHIC_DATA] [STREET_ADDRESS] 7:00 PM [DATE] (Physical) [DATE] Night Live …" at bounding box center [606, 492] width 509 height 456
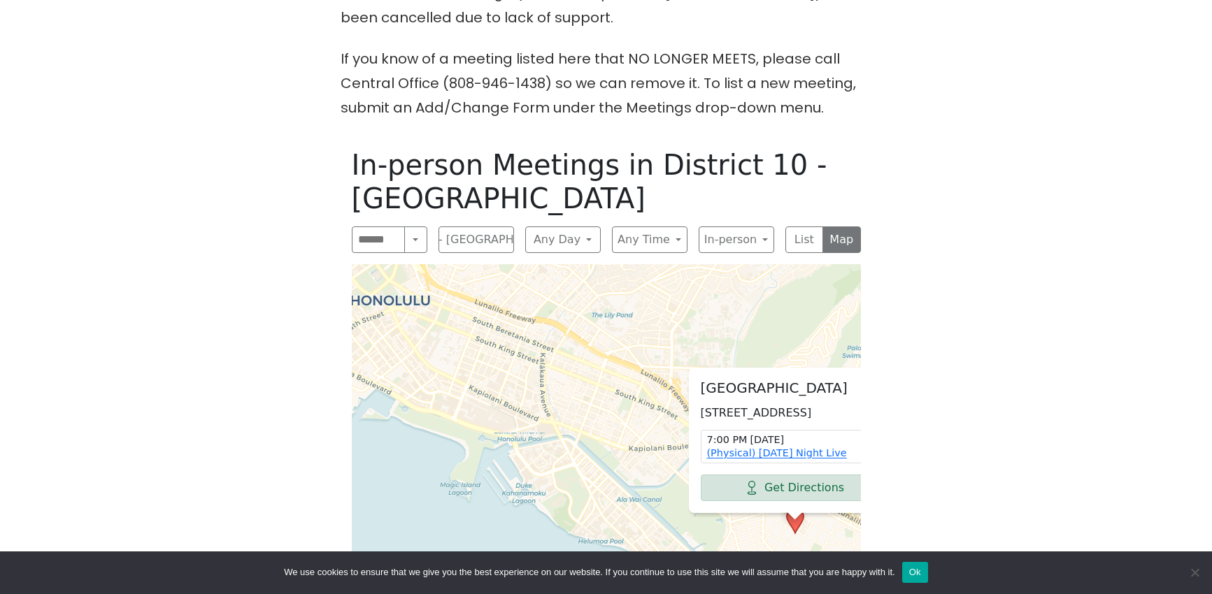
drag, startPoint x: 558, startPoint y: 289, endPoint x: 581, endPoint y: 376, distance: 89.7
click at [581, 376] on div "[GEOGRAPHIC_DATA] [STREET_ADDRESS] 7:00 PM [DATE] (Physical) [DATE] Night Live …" at bounding box center [606, 492] width 509 height 456
click at [469, 227] on button "District 10 - [GEOGRAPHIC_DATA]" at bounding box center [476, 240] width 76 height 27
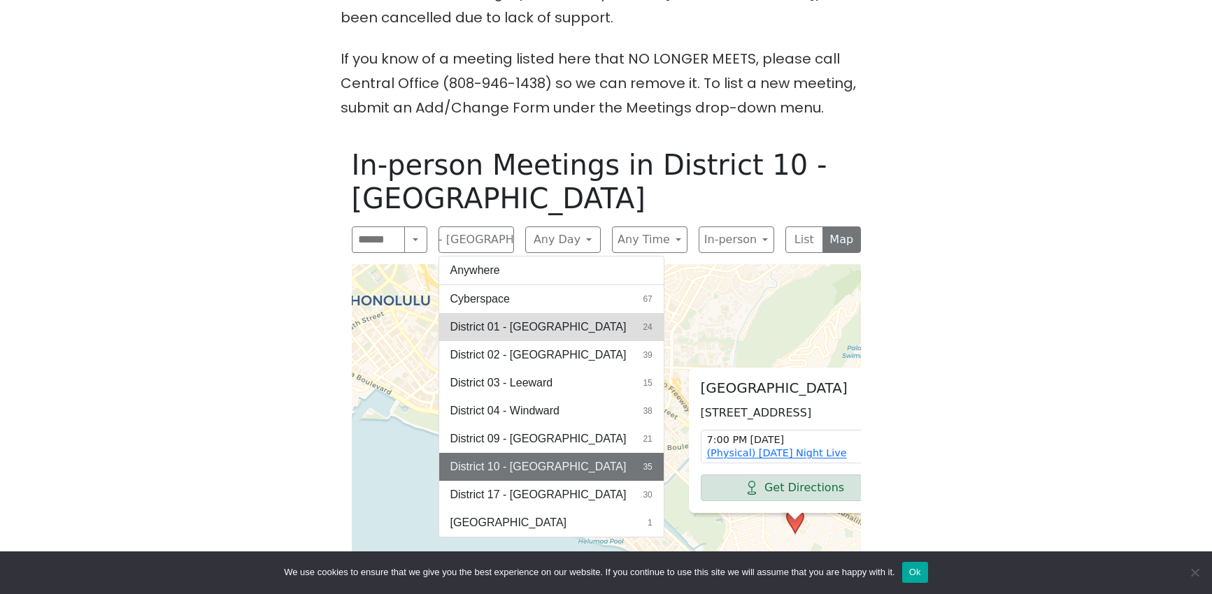
click at [506, 319] on span "District 01 - [GEOGRAPHIC_DATA]" at bounding box center [538, 327] width 176 height 17
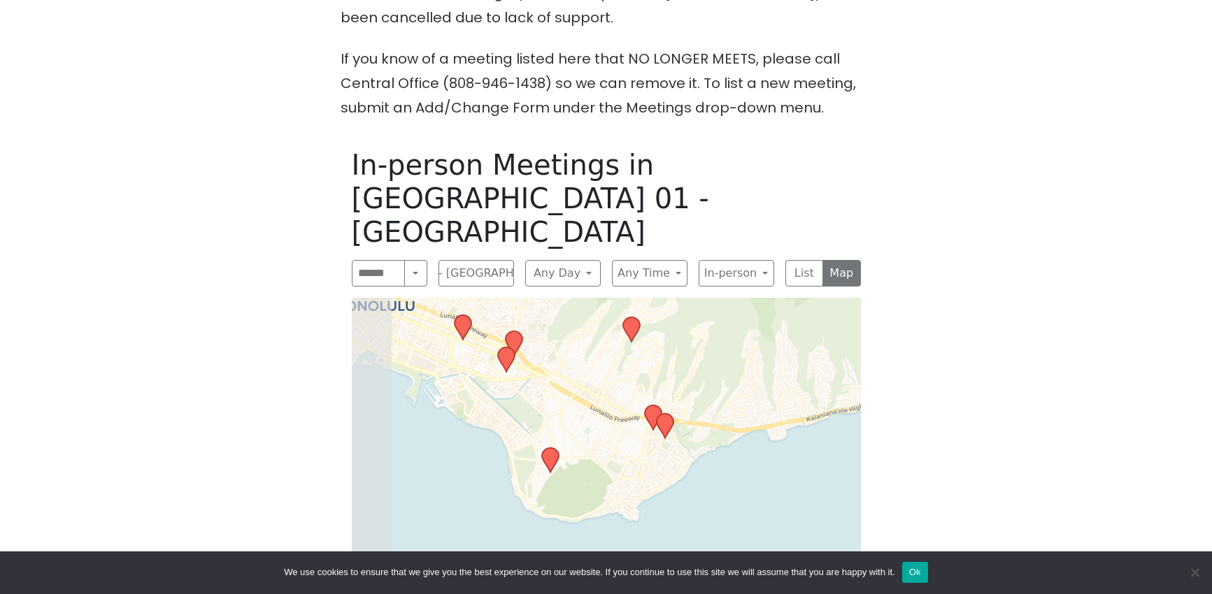
drag, startPoint x: 661, startPoint y: 485, endPoint x: 728, endPoint y: 346, distance: 154.2
click at [728, 346] on div "Leaflet | © OpenStreetMap contributors © CARTO" at bounding box center [606, 509] width 509 height 422
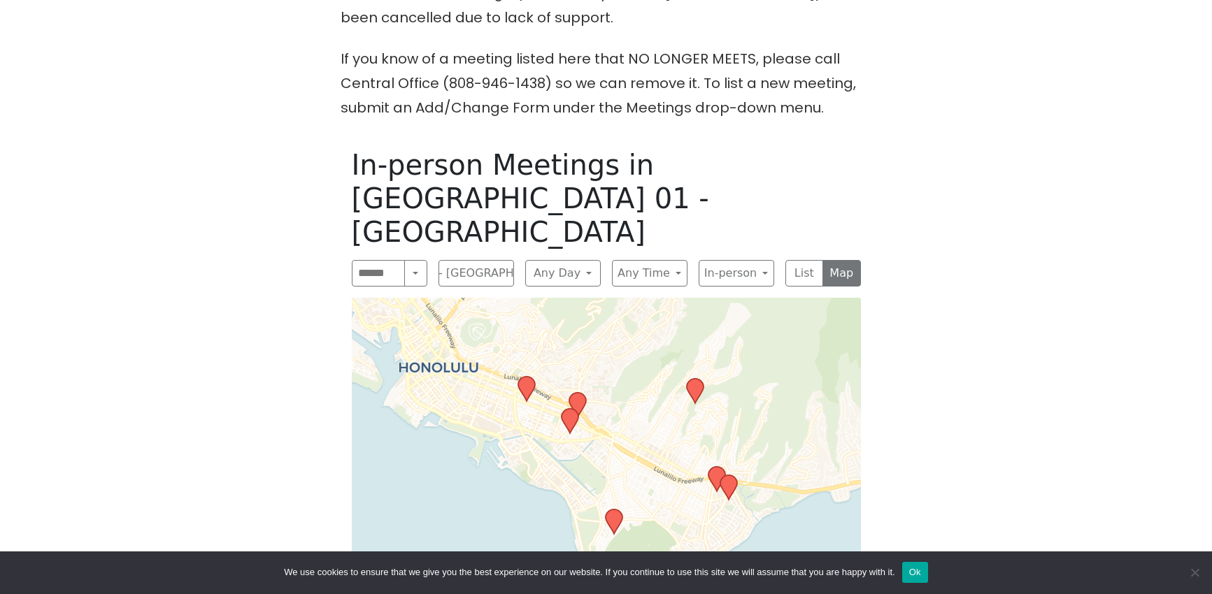
drag, startPoint x: 536, startPoint y: 395, endPoint x: 585, endPoint y: 443, distance: 68.7
click at [585, 443] on div "Leaflet | © OpenStreetMap contributors © CARTO" at bounding box center [606, 509] width 509 height 422
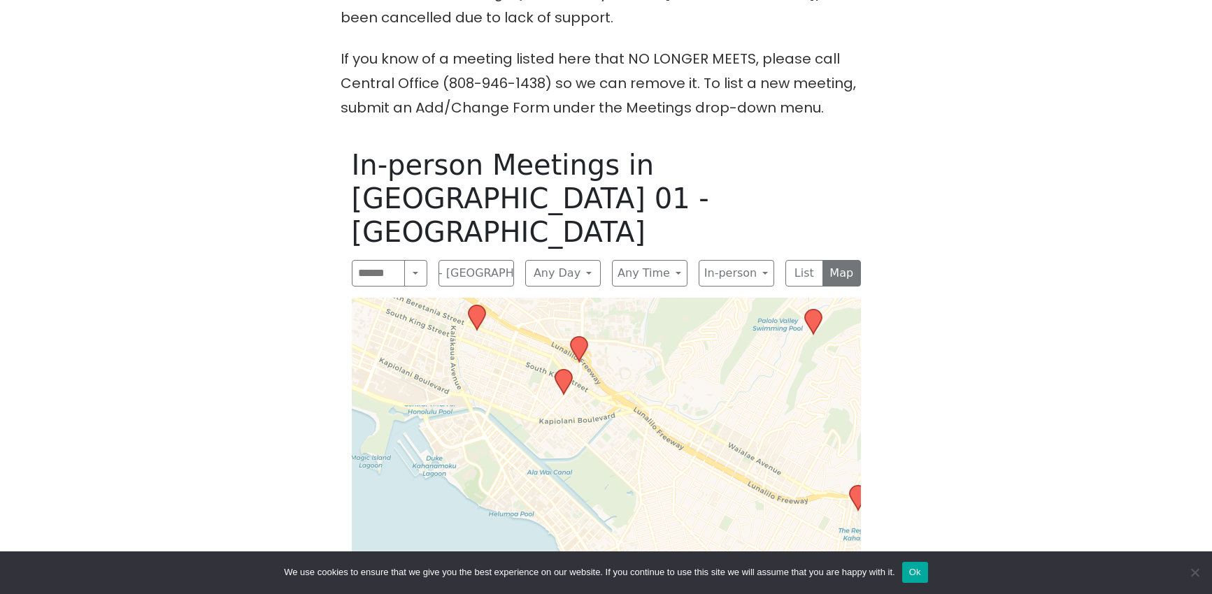
click at [548, 413] on div "Leaflet | © OpenStreetMap contributors © CARTO" at bounding box center [606, 509] width 509 height 422
click at [558, 370] on icon at bounding box center [563, 382] width 17 height 24
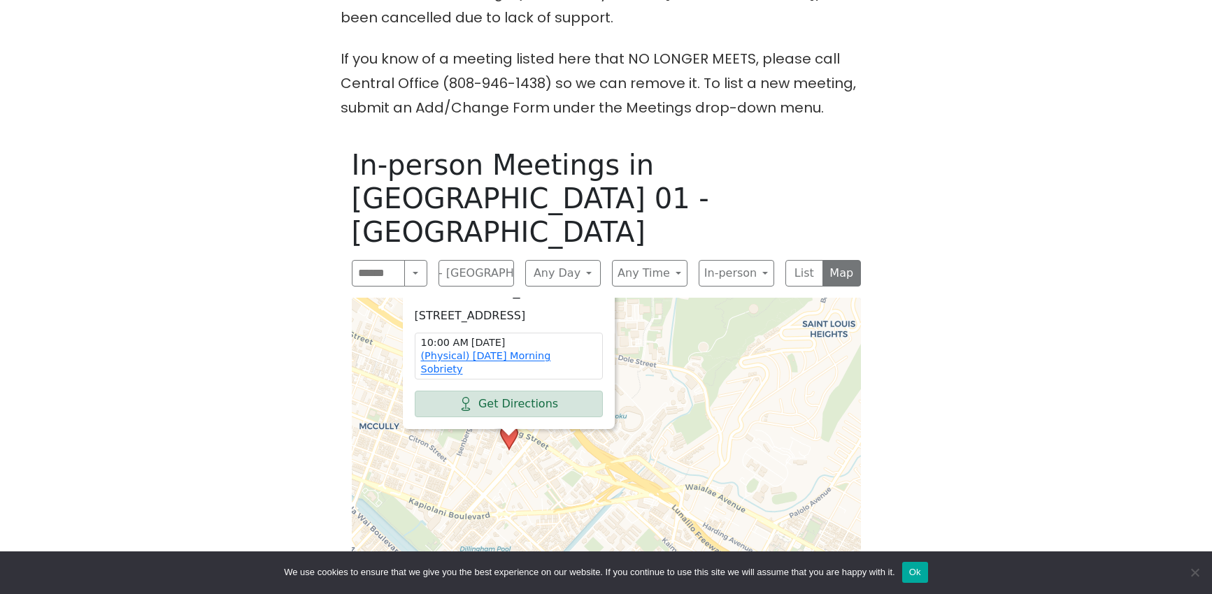
click at [612, 469] on div "[GEOGRAPHIC_DATA] [STREET_ADDRESS] 10:00 AM [DATE] (Physical) [DATE] Morning So…" at bounding box center [606, 509] width 509 height 422
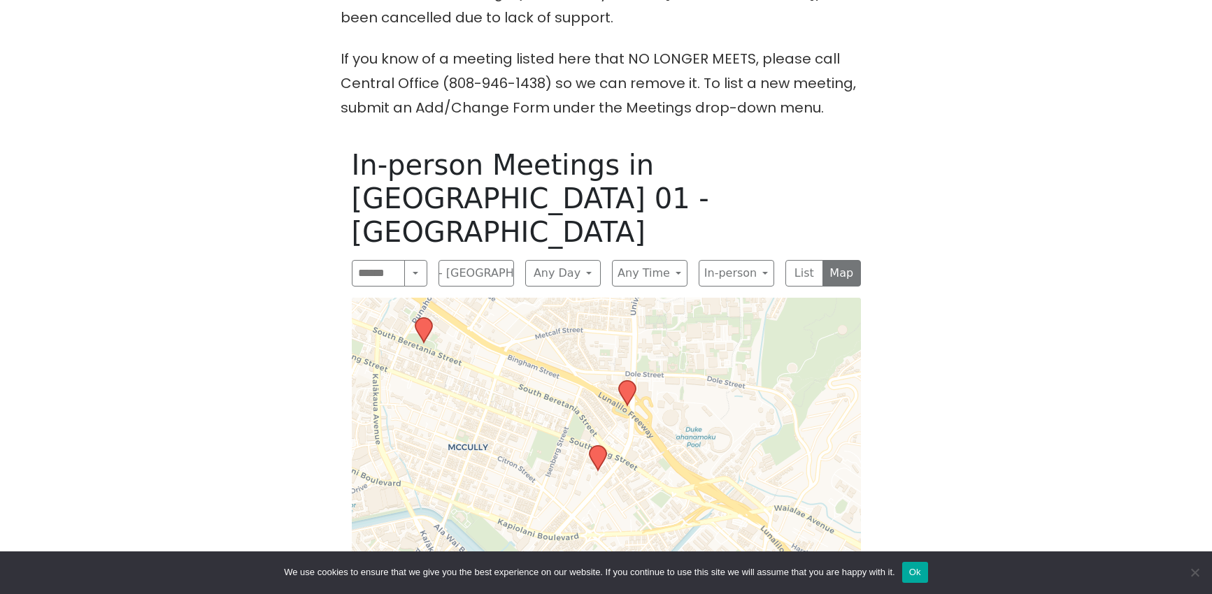
drag, startPoint x: 576, startPoint y: 445, endPoint x: 679, endPoint y: 463, distance: 104.4
click at [679, 463] on div "Leaflet | © OpenStreetMap contributors © CARTO" at bounding box center [606, 509] width 509 height 422
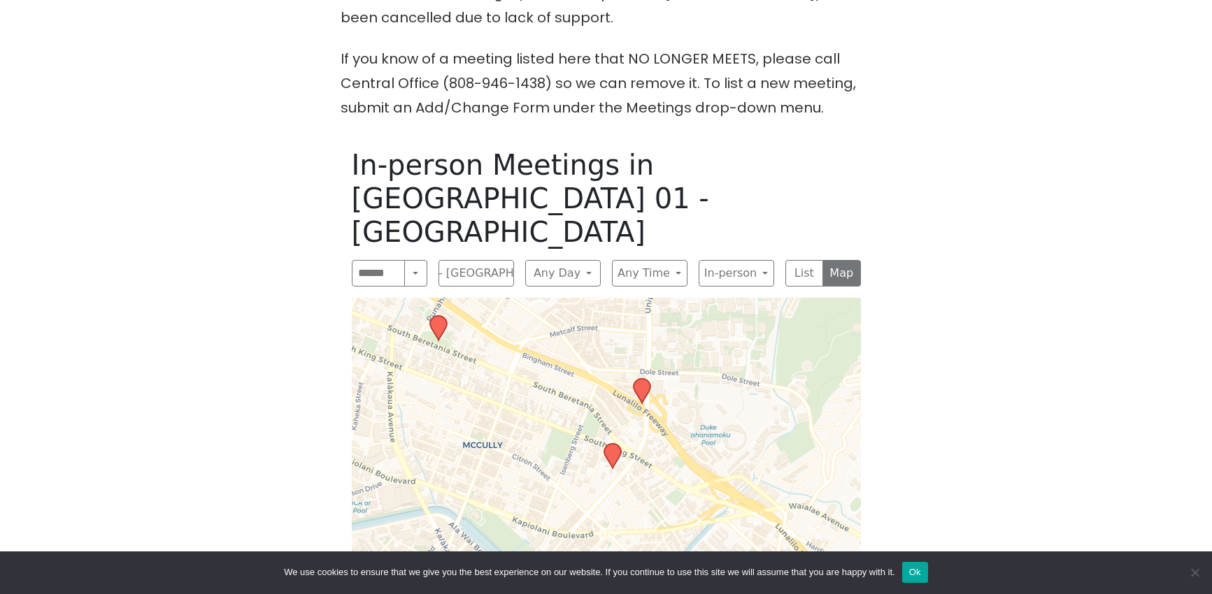
click at [472, 224] on div "In-person Meetings in [GEOGRAPHIC_DATA] 01 - [GEOGRAPHIC_DATA] Search Near Loca…" at bounding box center [606, 434] width 531 height 594
click at [478, 260] on button "District 01 - [GEOGRAPHIC_DATA]" at bounding box center [476, 273] width 76 height 27
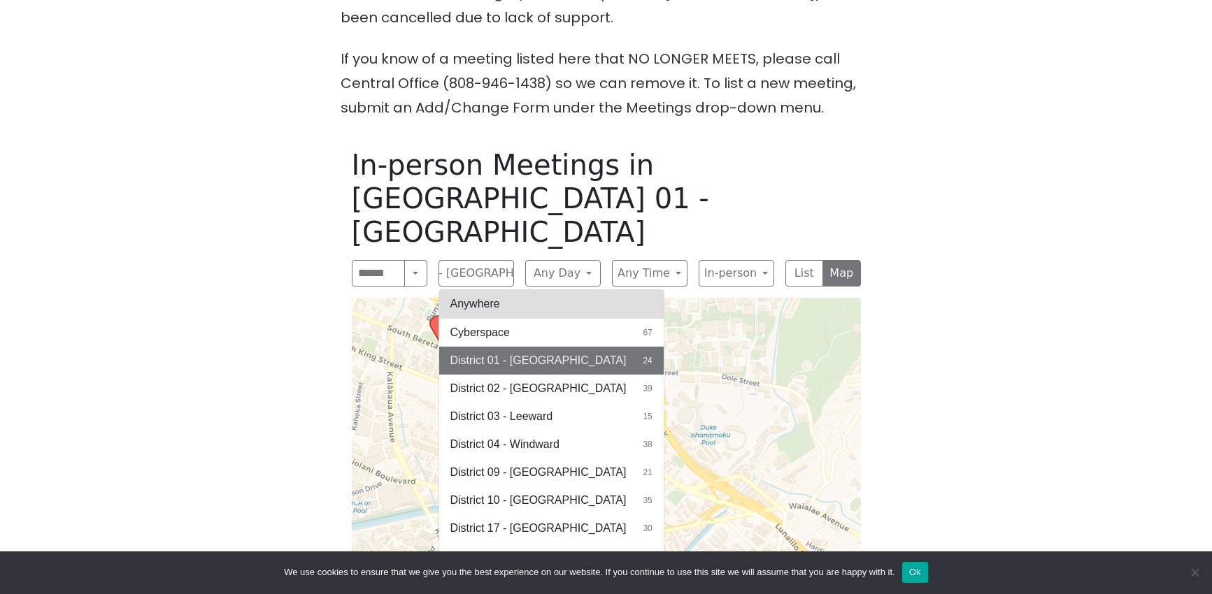
click at [485, 290] on button "Anywhere" at bounding box center [551, 304] width 224 height 28
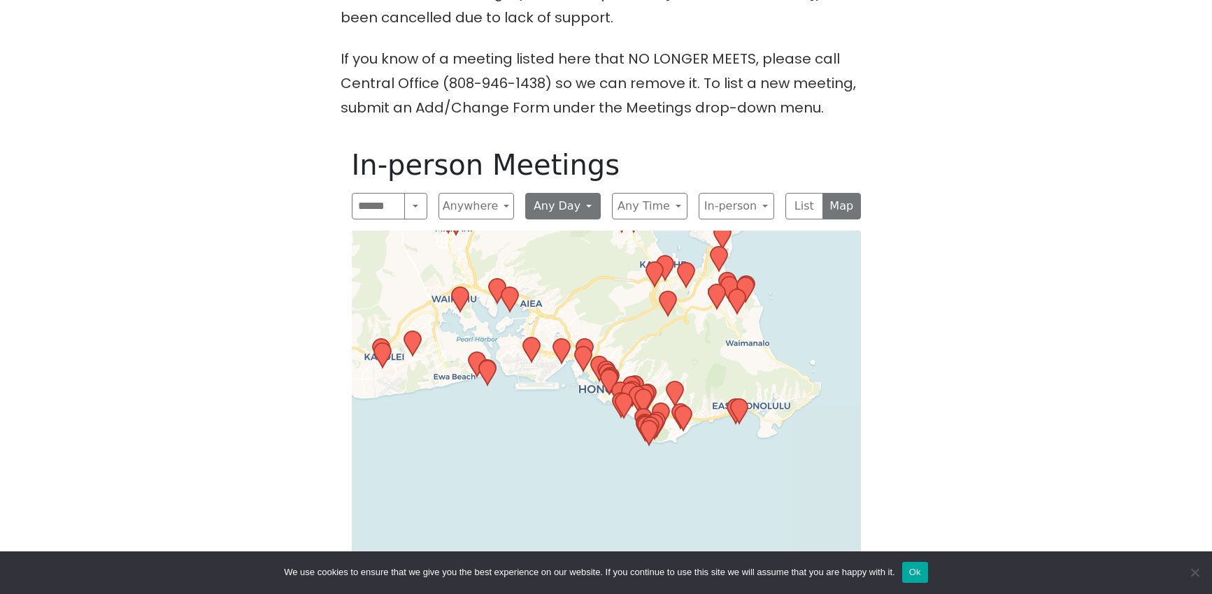
drag, startPoint x: 638, startPoint y: 434, endPoint x: 547, endPoint y: 214, distance: 237.6
click at [547, 214] on div "In-person Meetings Search Near Location Near Me Anywhere Anywhere Cyberspace 67…" at bounding box center [606, 434] width 531 height 594
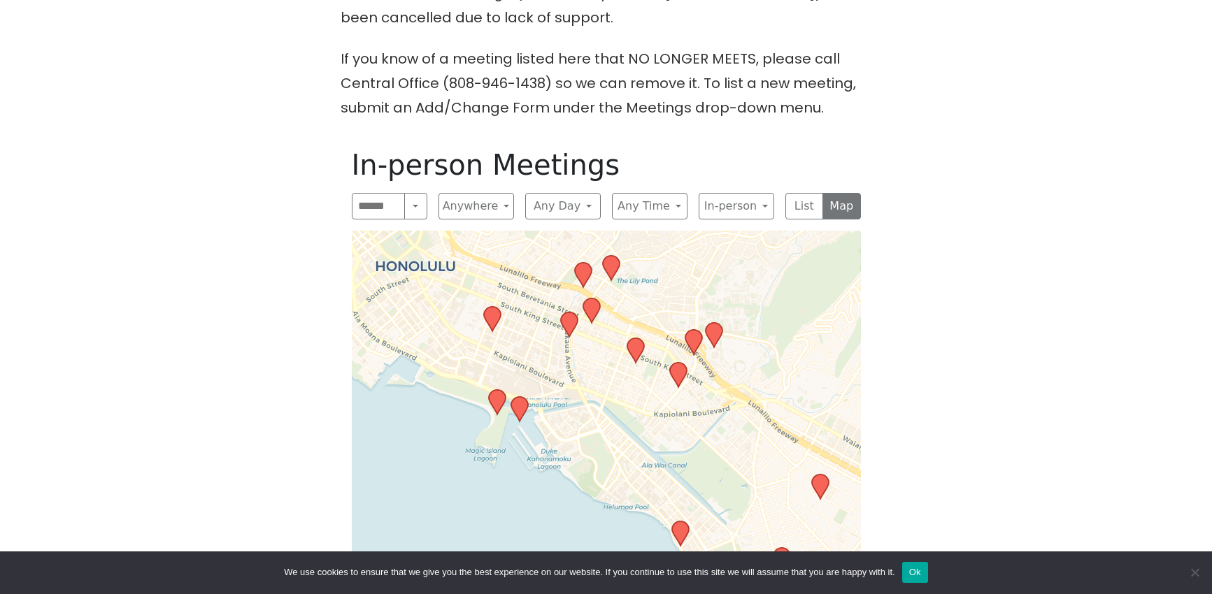
drag, startPoint x: 540, startPoint y: 438, endPoint x: 627, endPoint y: 398, distance: 96.1
click at [627, 398] on div "Leaflet | © OpenStreetMap contributors © CARTO" at bounding box center [606, 475] width 509 height 489
drag, startPoint x: 1012, startPoint y: 277, endPoint x: 994, endPoint y: 247, distance: 35.1
click at [994, 247] on div "Freedom from Bondage (was Sundays, noon, [GEOGRAPHIC_DATA]) has been cancelled …" at bounding box center [606, 364] width 1091 height 767
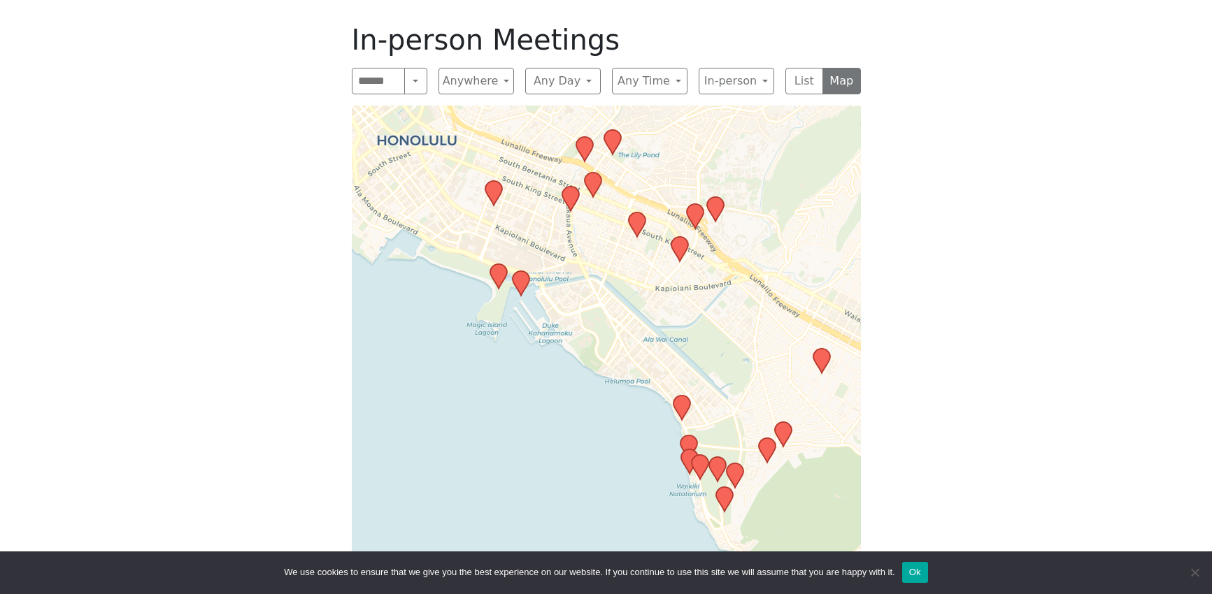
scroll to position [629, 0]
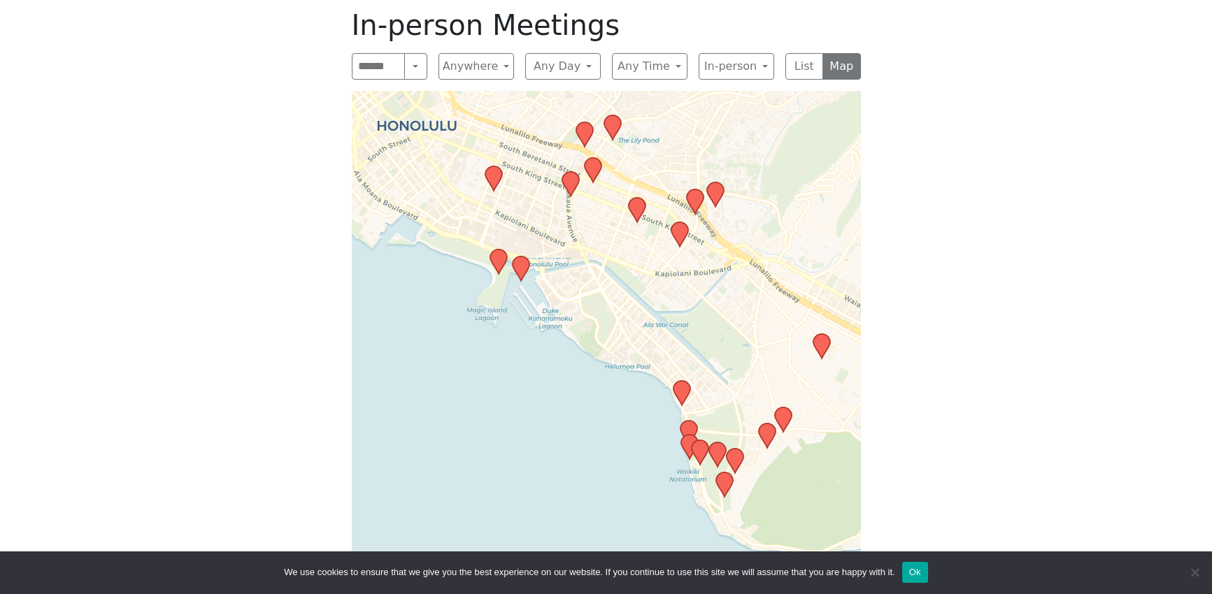
click at [637, 214] on icon at bounding box center [636, 210] width 17 height 24
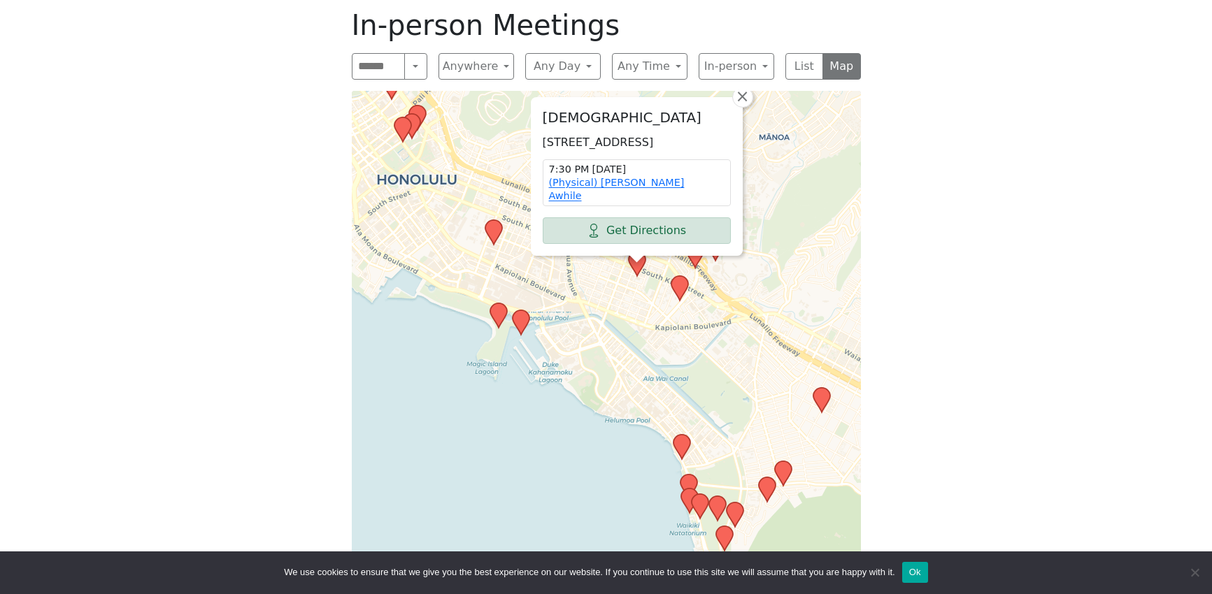
click at [680, 289] on icon at bounding box center [679, 288] width 17 height 24
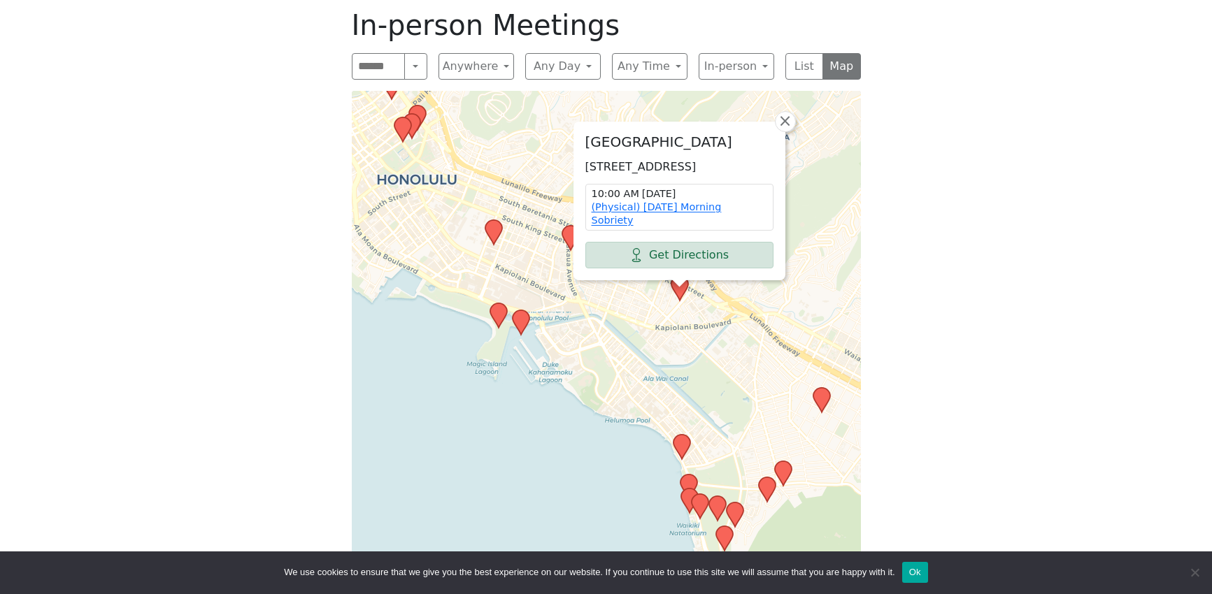
click at [943, 255] on div "Freedom from Bondage (was Sundays, noon, [GEOGRAPHIC_DATA]) has been cancelled …" at bounding box center [606, 224] width 1091 height 767
click at [788, 126] on span "×" at bounding box center [785, 121] width 14 height 17
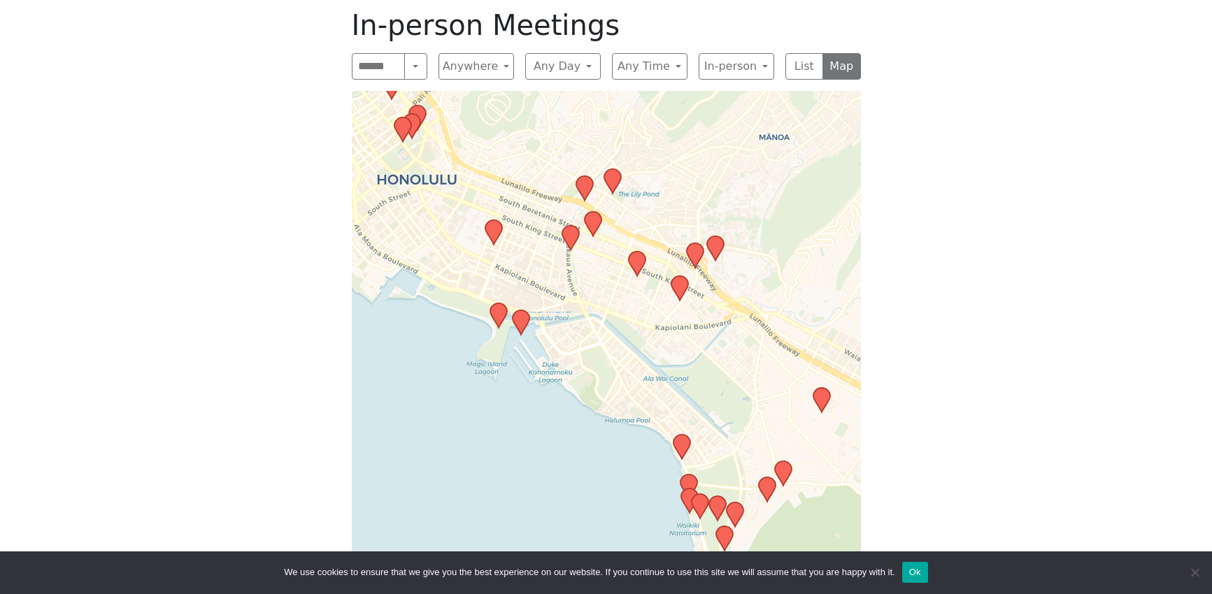
click at [695, 252] on icon at bounding box center [694, 255] width 17 height 24
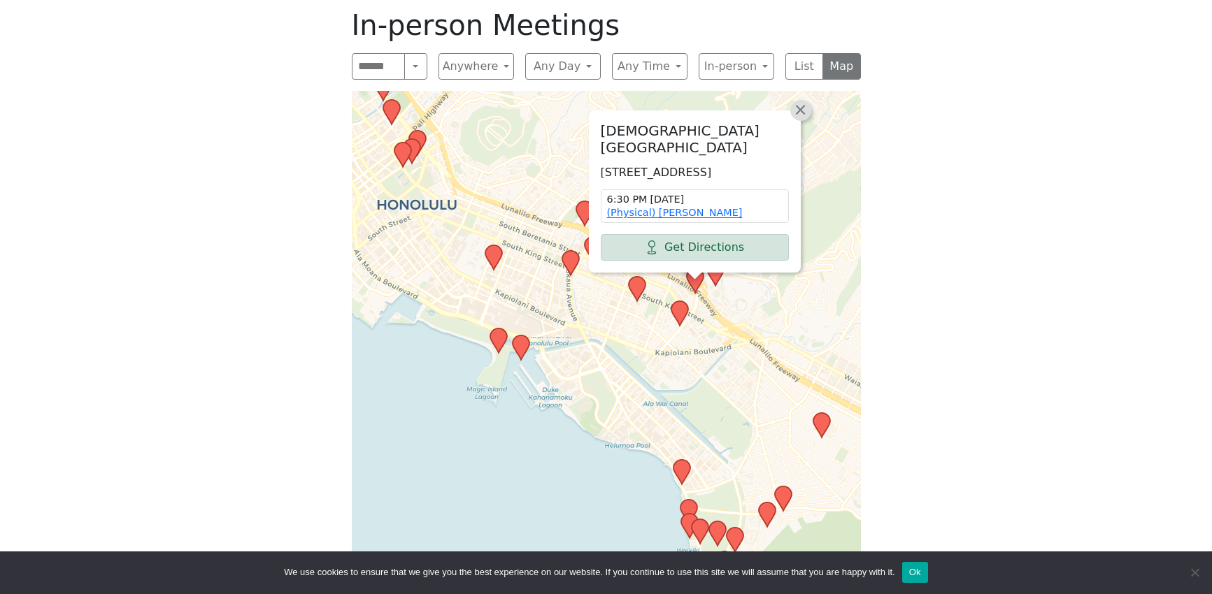
click at [802, 101] on span "×" at bounding box center [800, 109] width 14 height 17
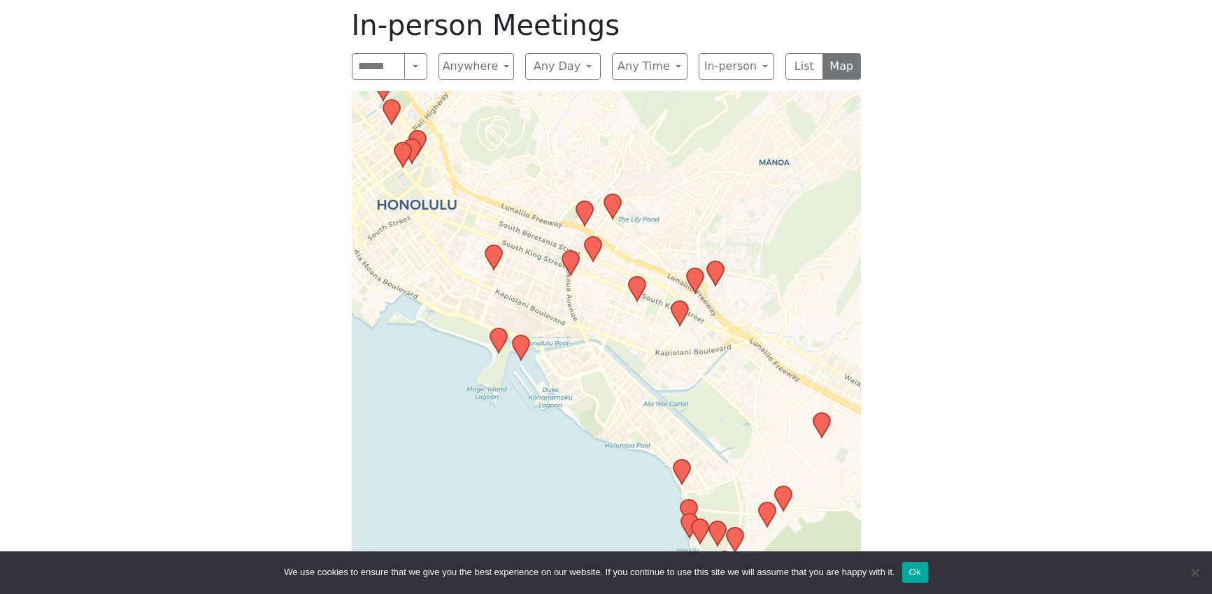
click at [721, 271] on icon at bounding box center [714, 274] width 17 height 24
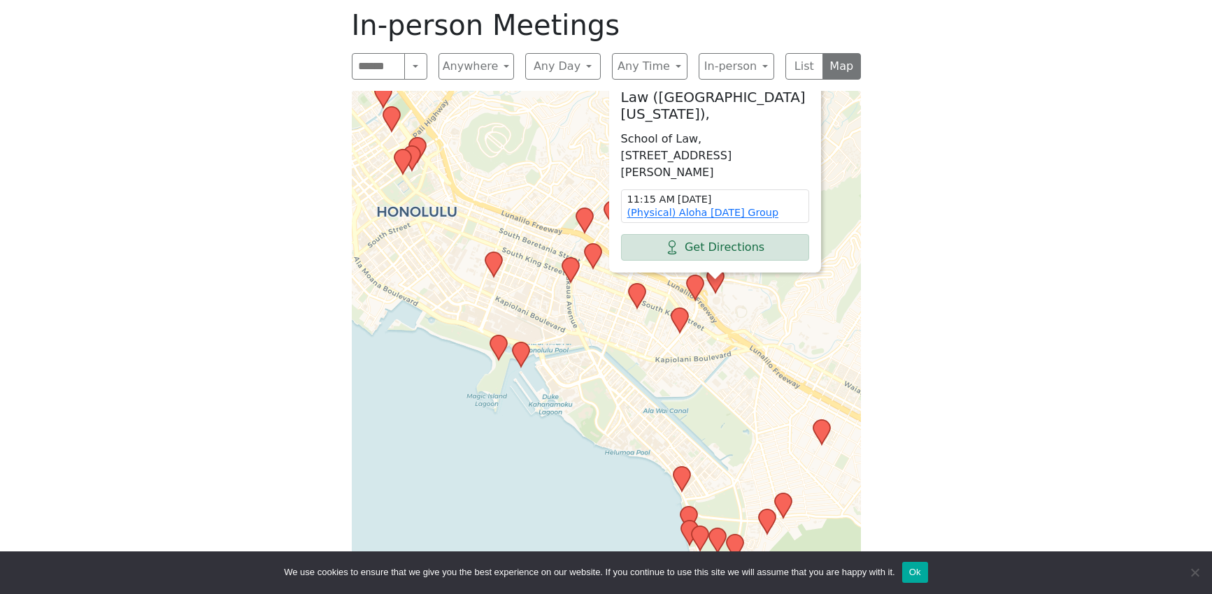
click at [575, 270] on icon at bounding box center [570, 270] width 17 height 24
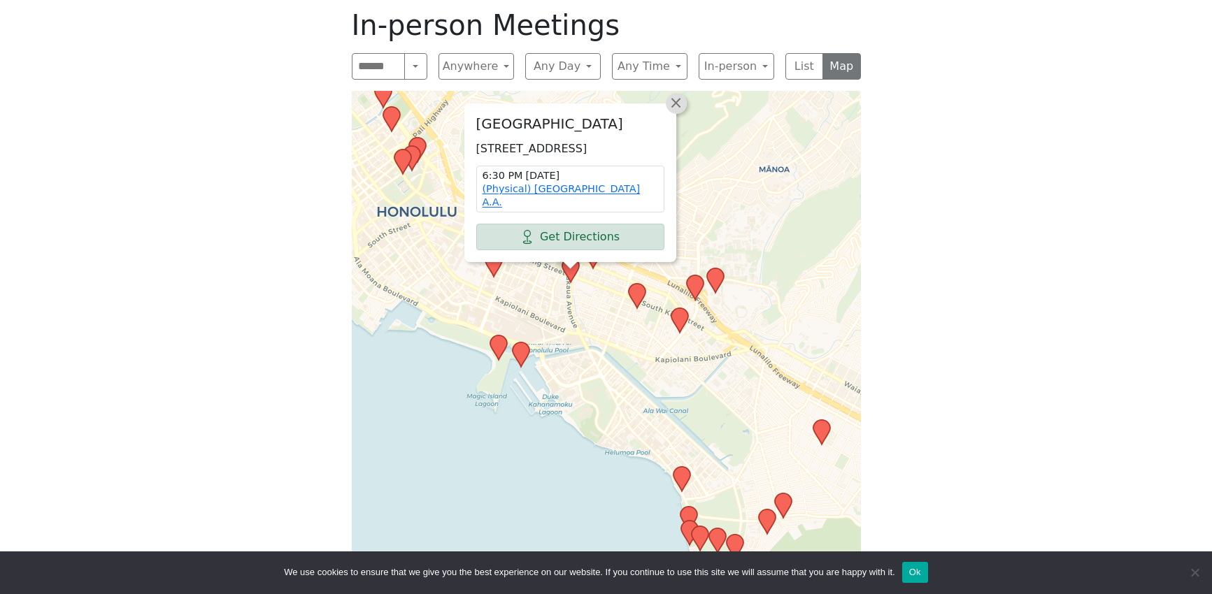
click at [671, 106] on span "×" at bounding box center [675, 102] width 14 height 17
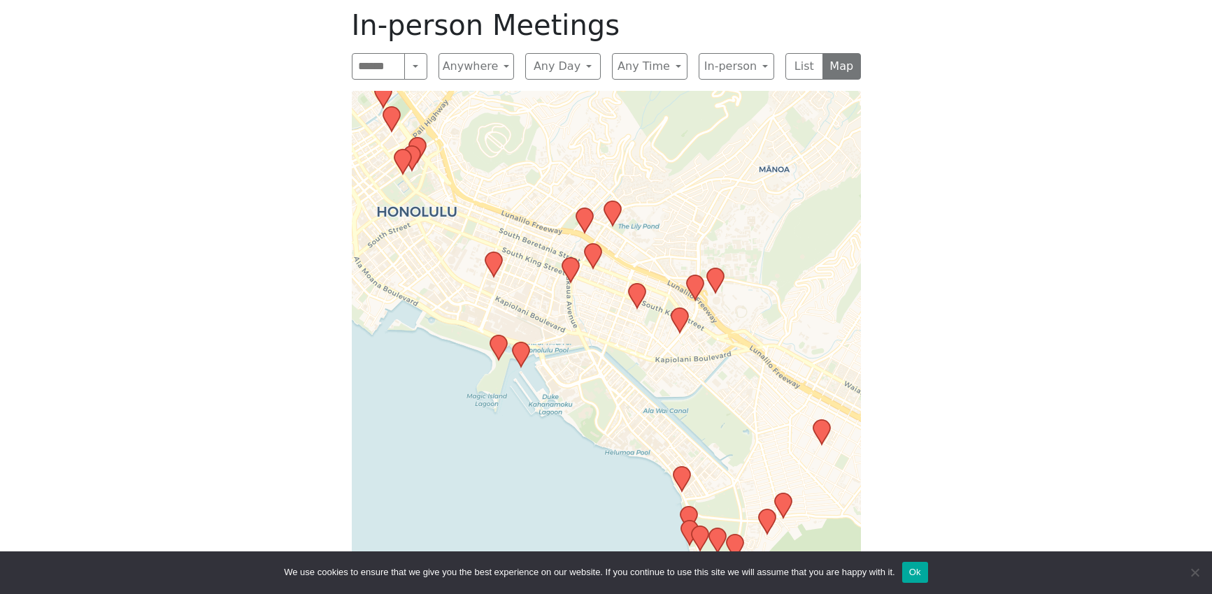
click at [596, 259] on icon at bounding box center [592, 256] width 17 height 24
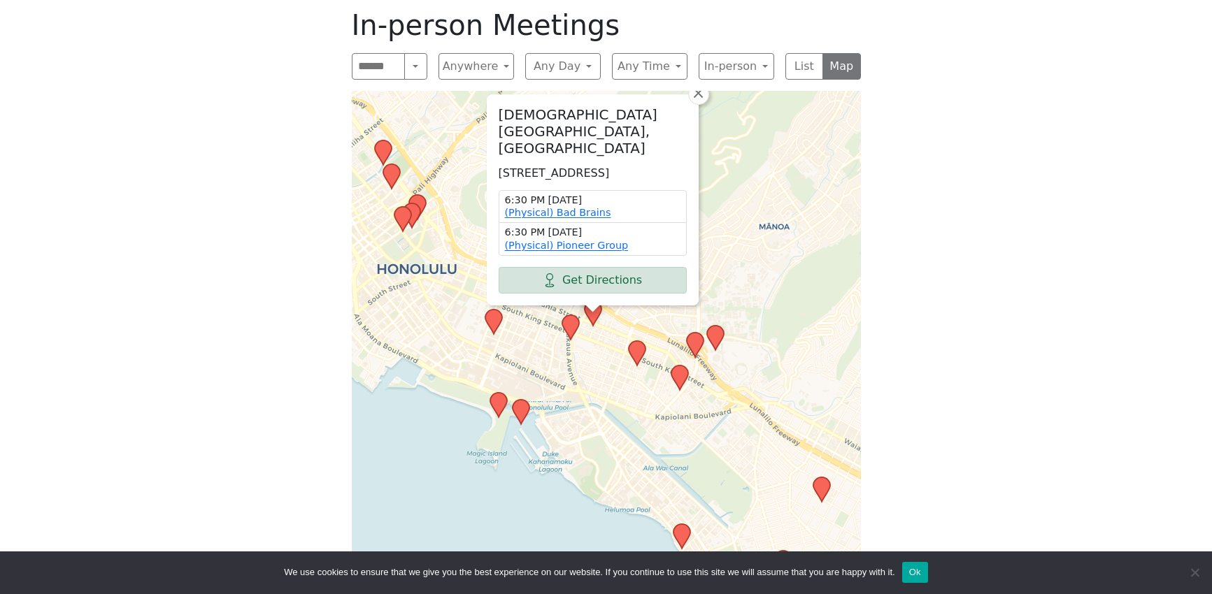
click at [1036, 241] on div "Freedom from Bondage (was Sundays, noon, [GEOGRAPHIC_DATA]) has been cancelled …" at bounding box center [606, 224] width 1091 height 767
click at [806, 70] on button "List" at bounding box center [804, 66] width 38 height 27
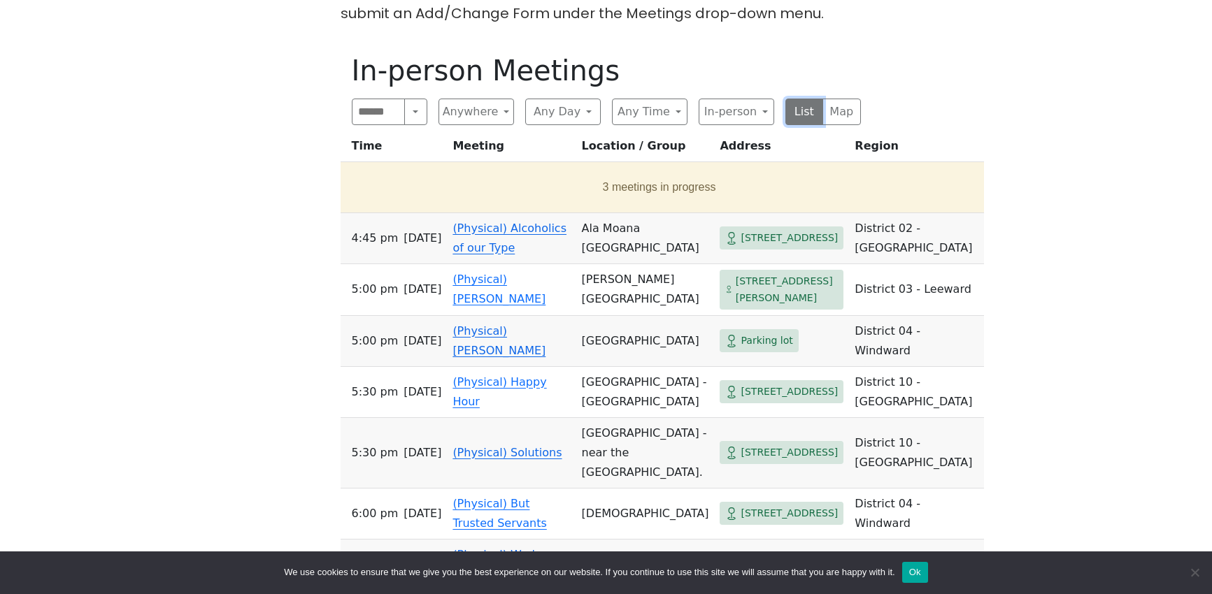
scroll to position [559, 0]
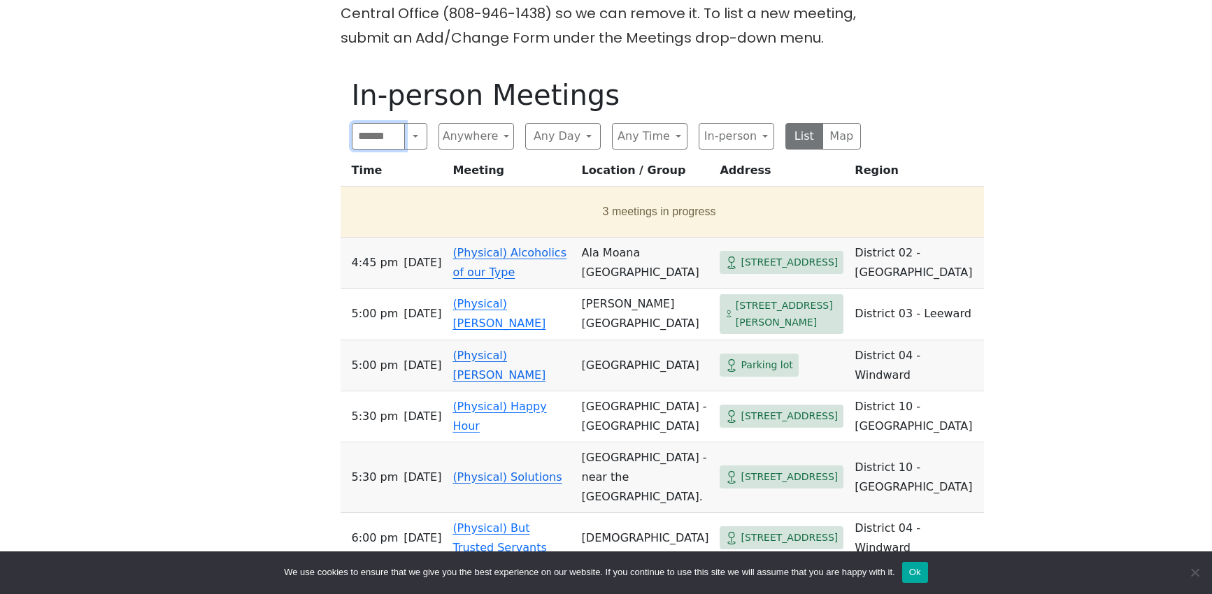
click at [385, 140] on input "Search" at bounding box center [379, 136] width 54 height 27
click at [409, 136] on button "Search" at bounding box center [415, 136] width 22 height 27
click at [389, 209] on button "Near Location" at bounding box center [389, 203] width 74 height 45
paste input "**********"
click at [369, 132] on input "**********" at bounding box center [379, 136] width 54 height 27
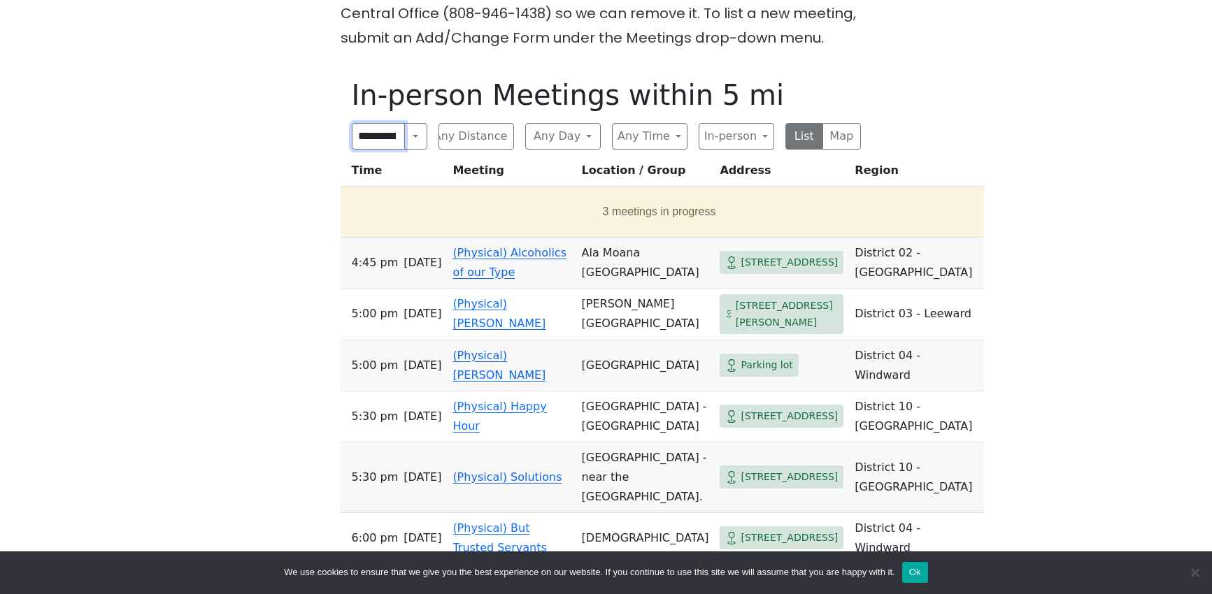
paste input "**********"
click at [394, 136] on input "**********" at bounding box center [379, 136] width 54 height 27
paste input "Near Location"
type input "**********"
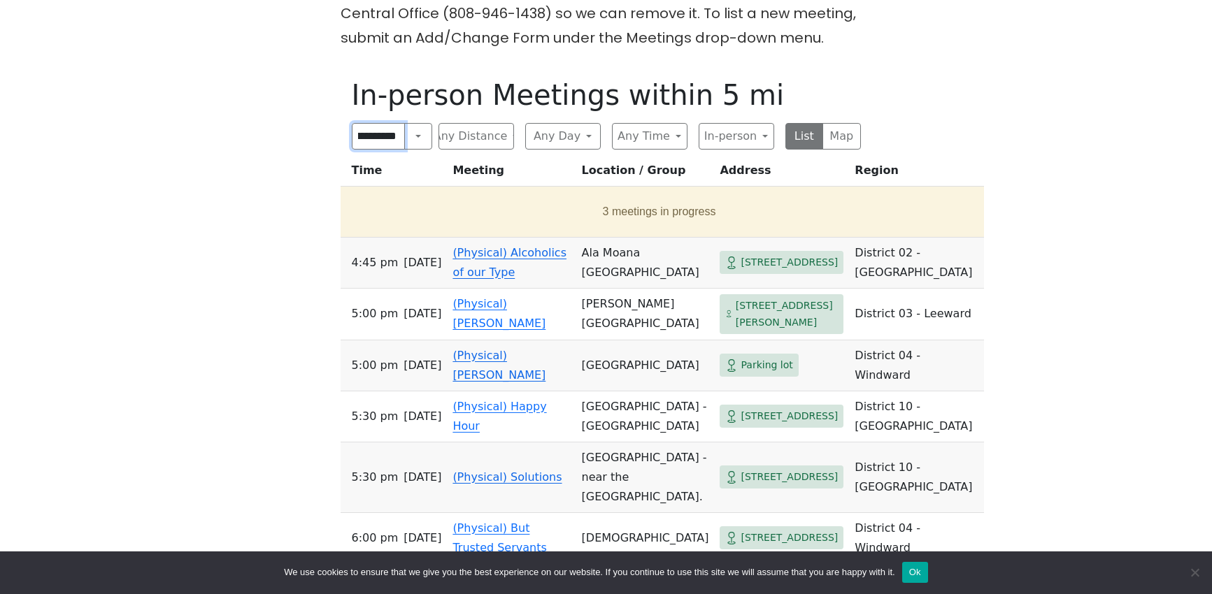
click input "submit" at bounding box center [0, 0] width 0 height 0
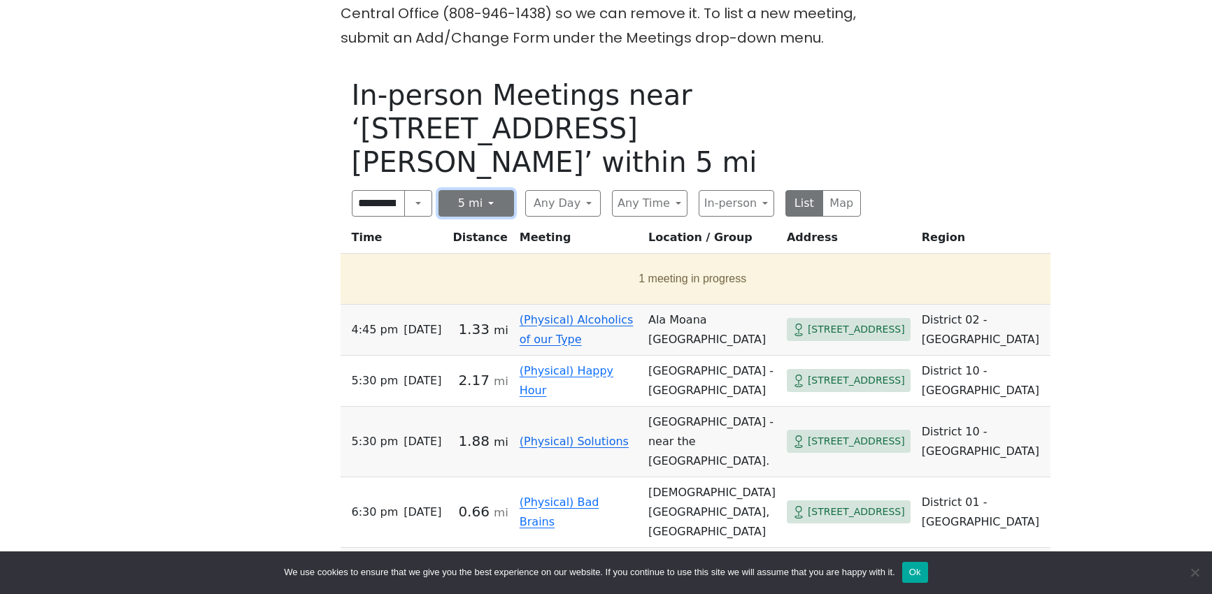
click at [471, 190] on button "5 mi" at bounding box center [476, 203] width 76 height 27
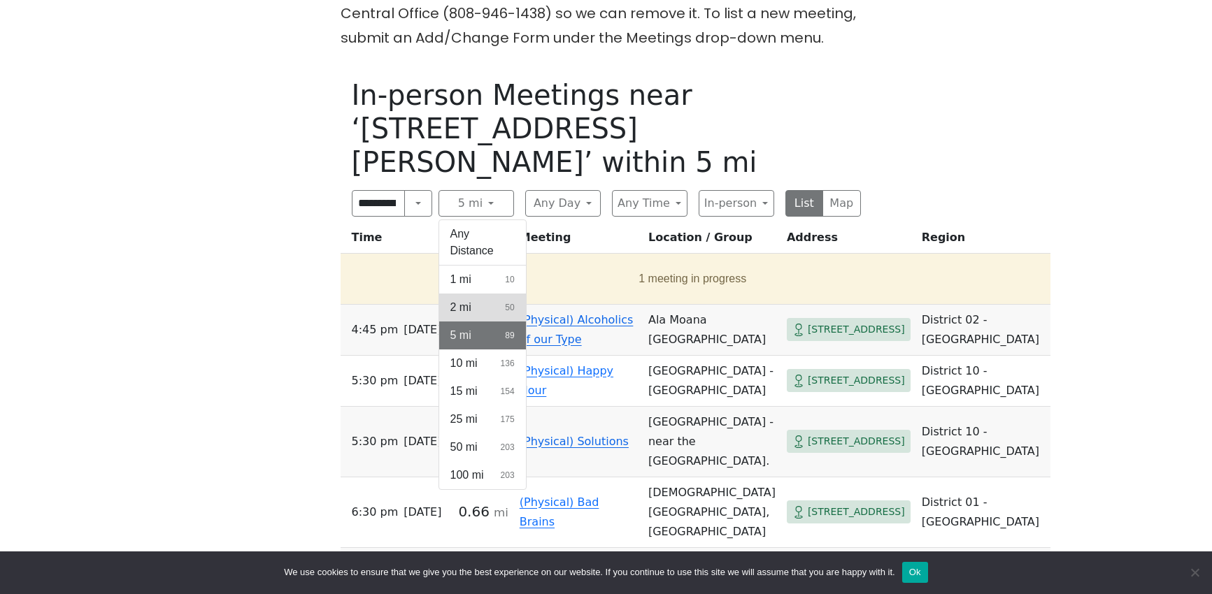
click at [483, 294] on button "2 mi 50" at bounding box center [482, 308] width 87 height 28
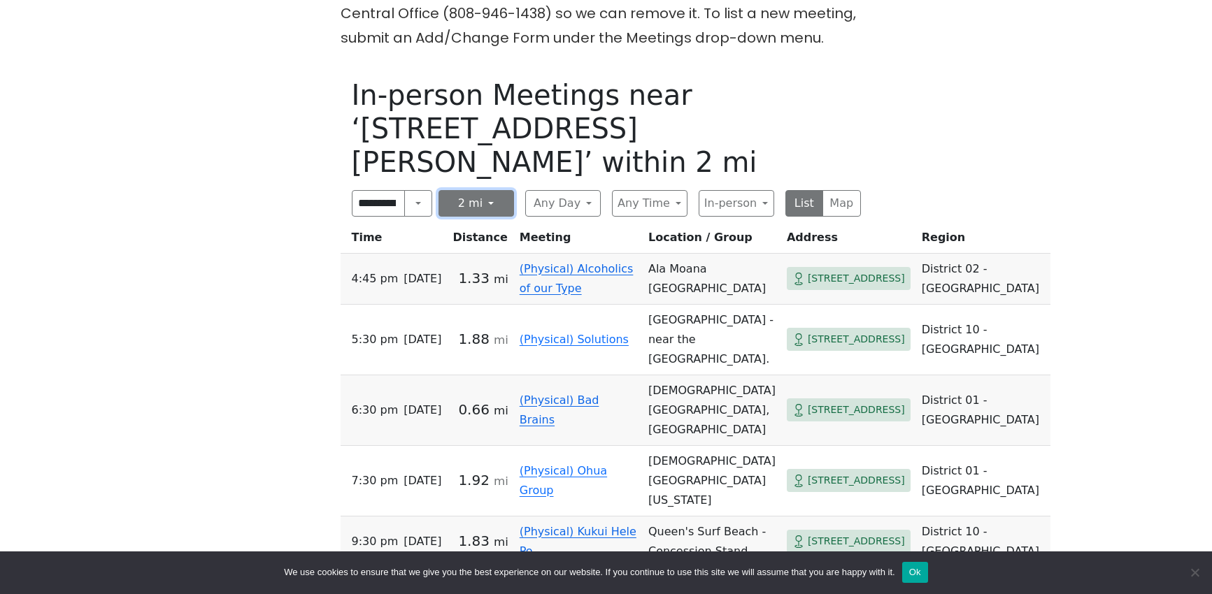
click at [478, 190] on button "2 mi" at bounding box center [476, 203] width 76 height 27
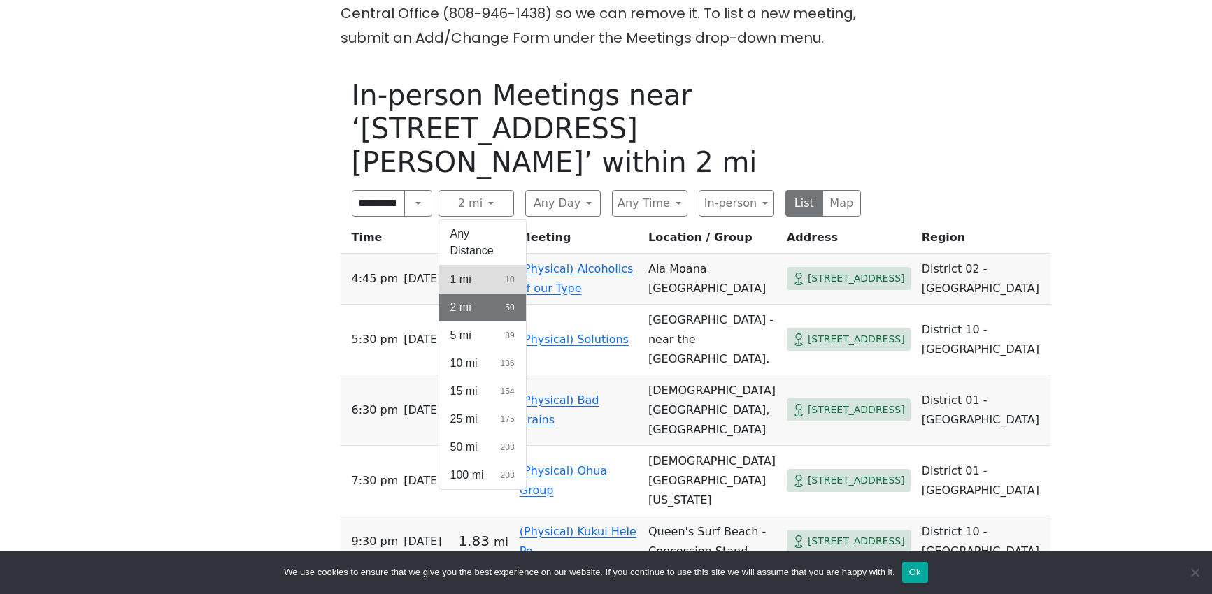
click at [478, 266] on button "1 mi 10" at bounding box center [482, 280] width 87 height 28
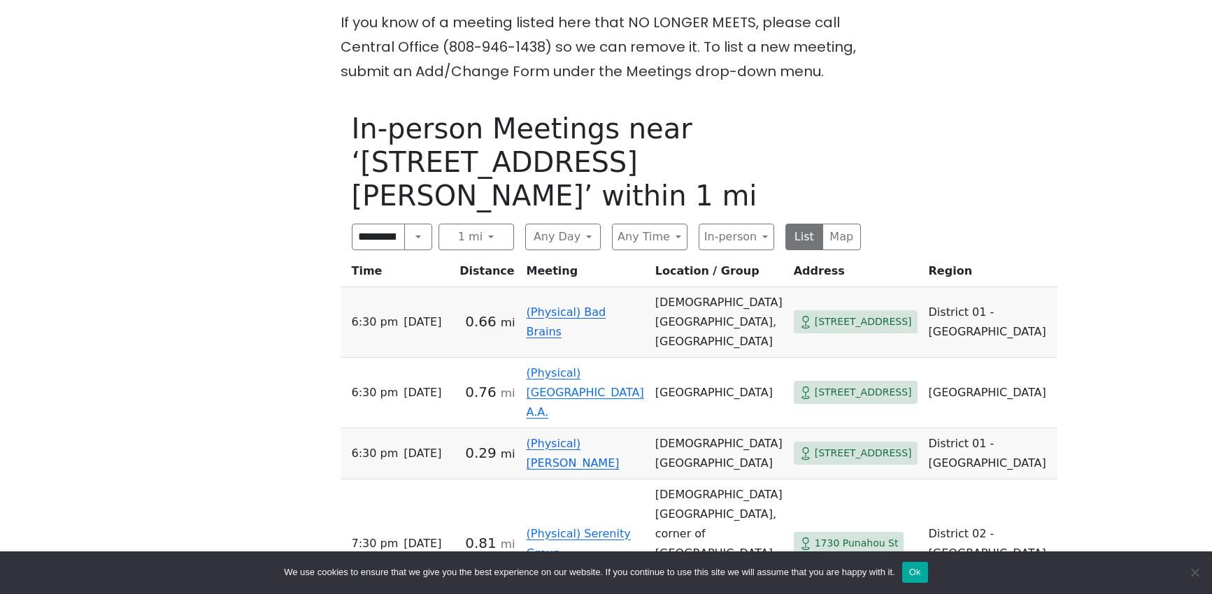
scroll to position [489, 0]
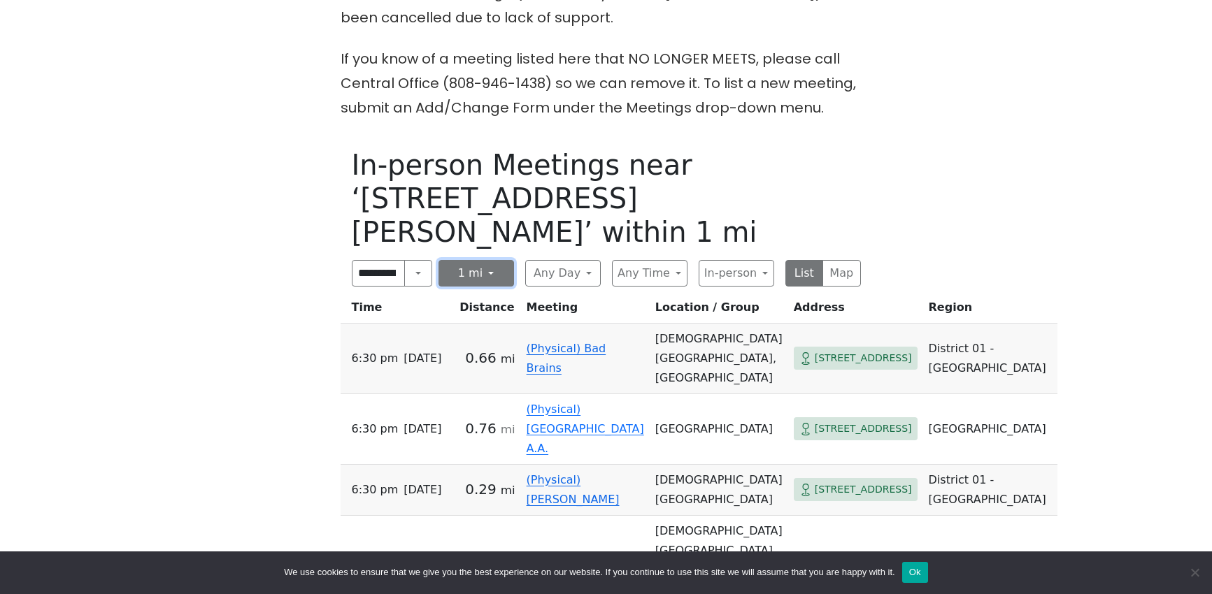
click at [482, 260] on button "1 mi" at bounding box center [476, 273] width 76 height 27
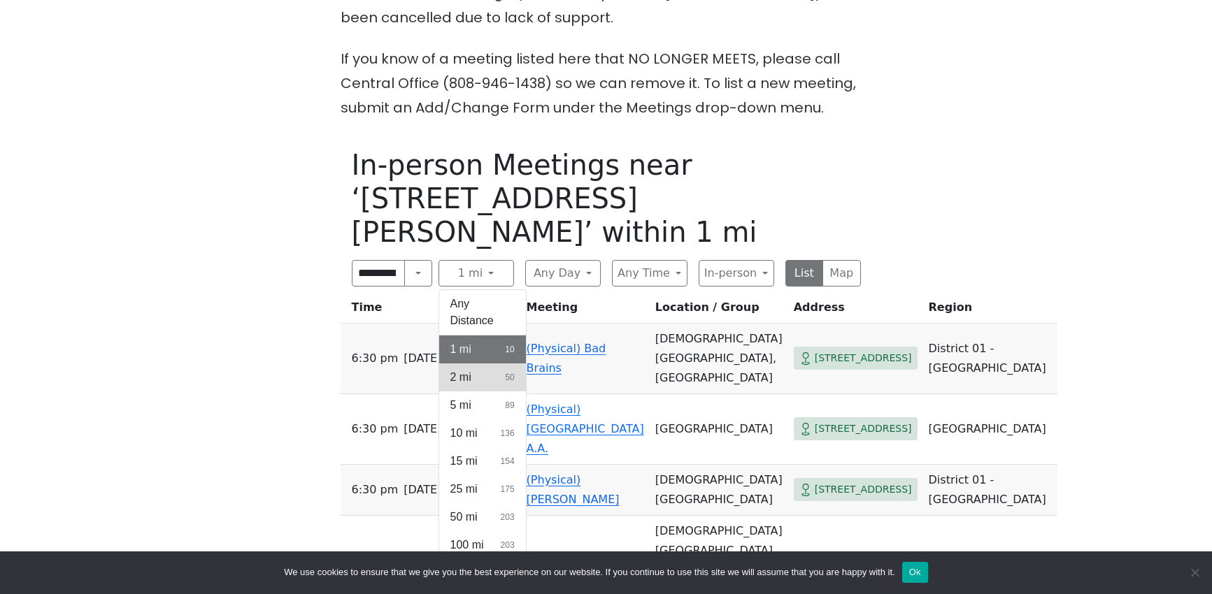
click at [465, 369] on span "2 mi" at bounding box center [460, 377] width 21 height 17
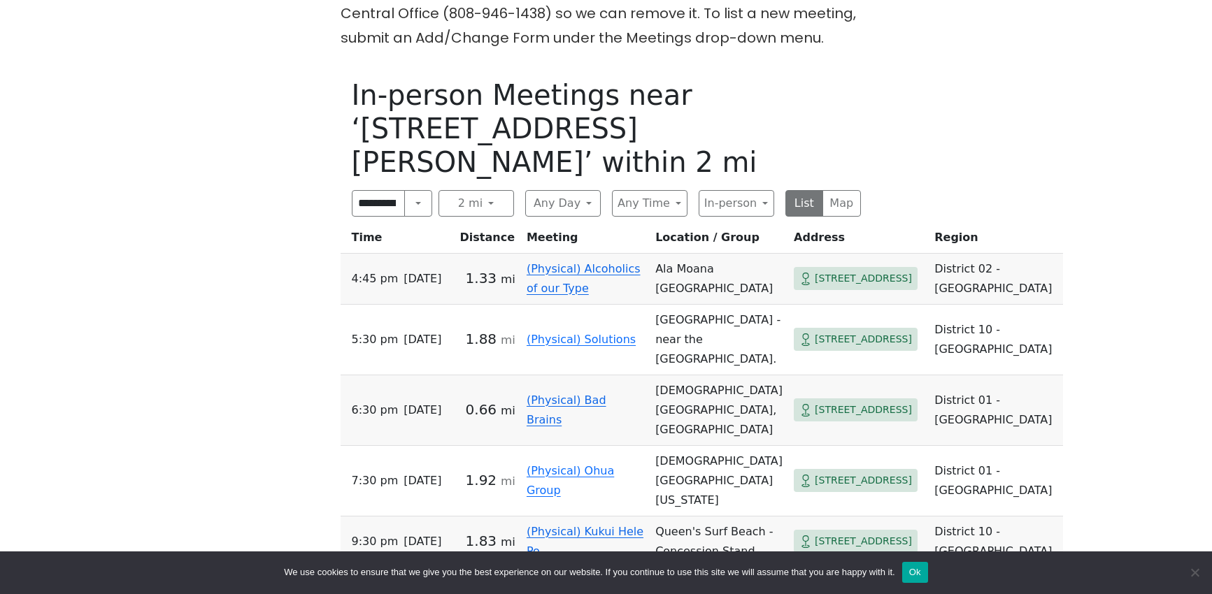
scroll to position [420, 0]
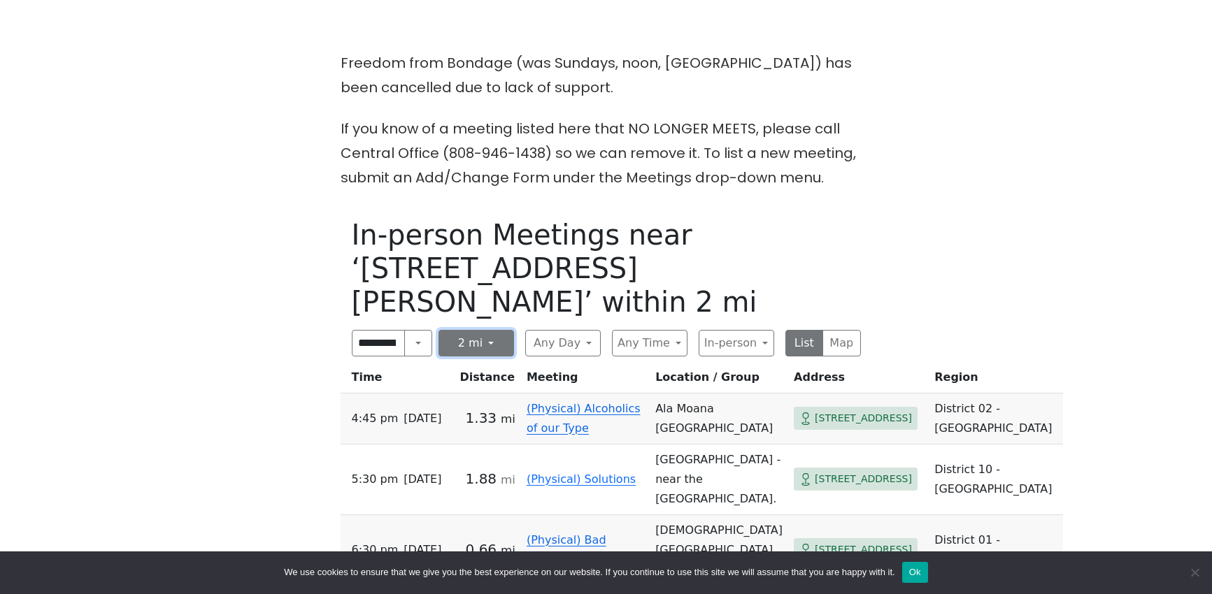
click at [481, 330] on button "2 mi" at bounding box center [476, 343] width 76 height 27
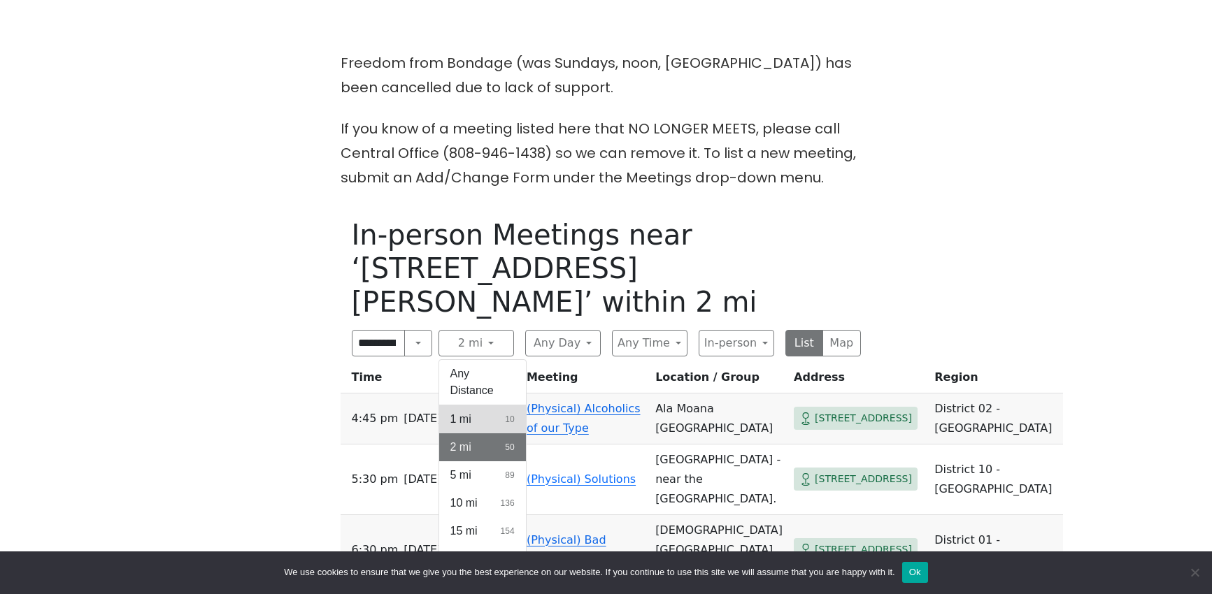
click at [485, 406] on button "1 mi 10" at bounding box center [482, 420] width 87 height 28
